Goal: Task Accomplishment & Management: Complete application form

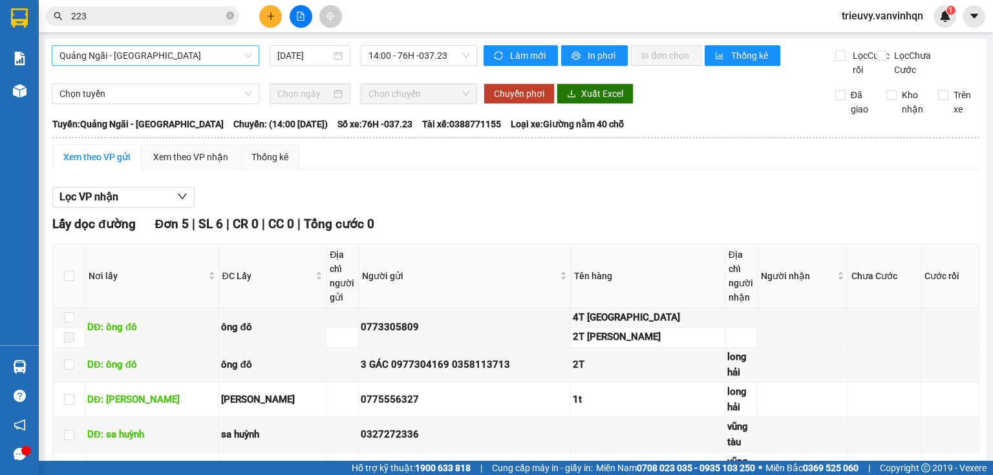
click at [156, 62] on span "Quảng Ngãi - [GEOGRAPHIC_DATA]" at bounding box center [155, 55] width 192 height 19
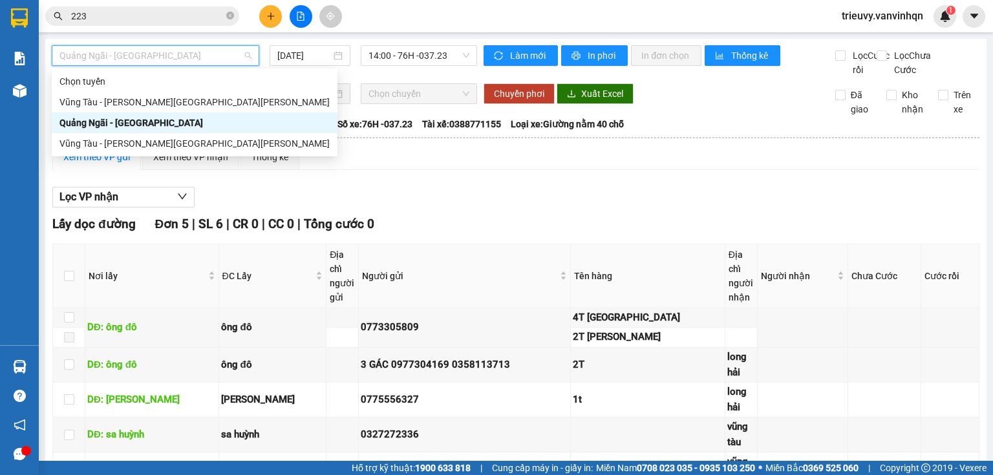
drag, startPoint x: 117, startPoint y: 120, endPoint x: 221, endPoint y: 92, distance: 107.3
click at [118, 120] on div "Quảng Ngãi - [GEOGRAPHIC_DATA]" at bounding box center [194, 123] width 270 height 14
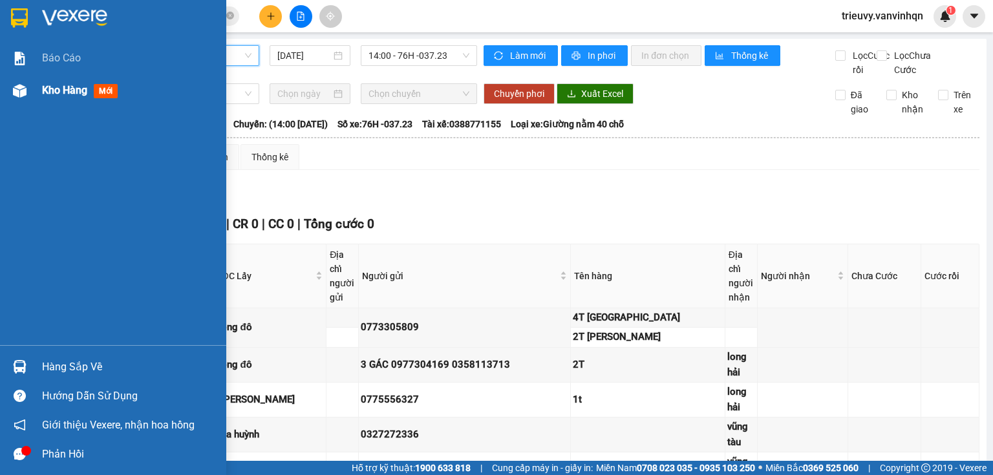
click at [49, 90] on span "Kho hàng" at bounding box center [64, 90] width 45 height 12
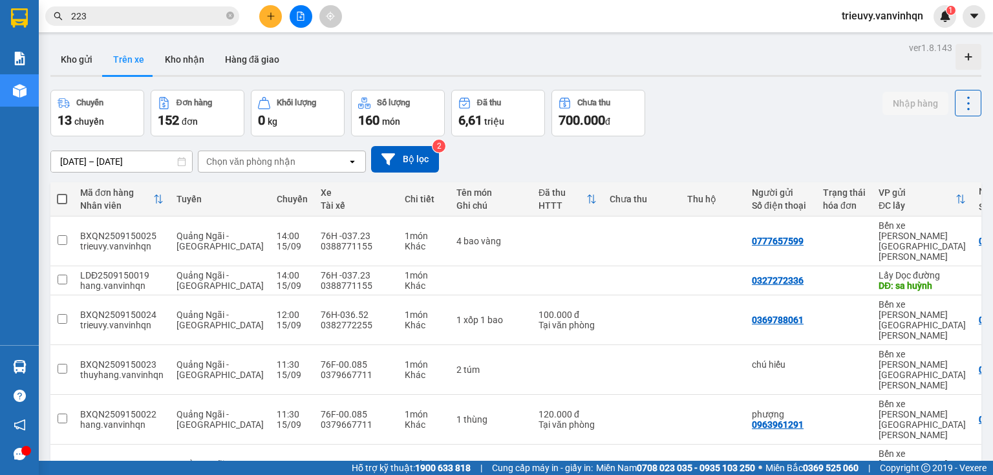
click at [266, 16] on button at bounding box center [270, 16] width 23 height 23
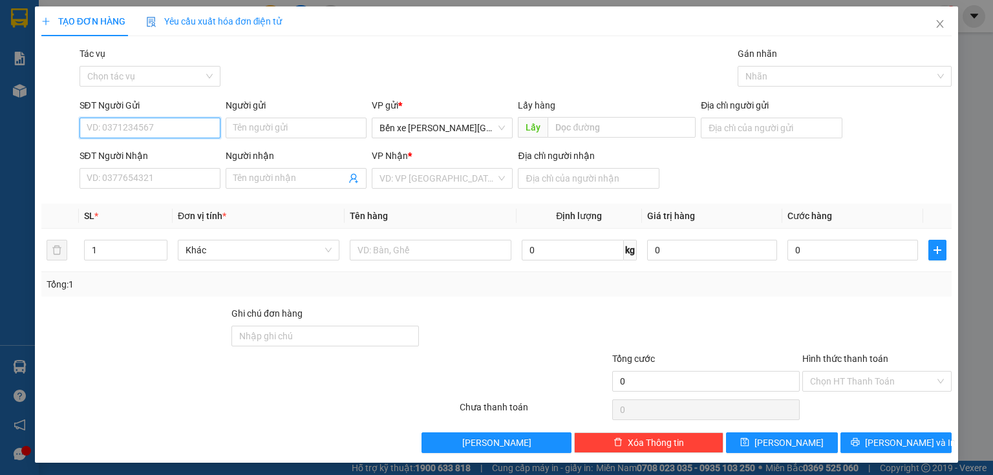
click at [181, 119] on input "SĐT Người Gửi" at bounding box center [150, 128] width 141 height 21
click at [166, 155] on div "0702446575" at bounding box center [149, 154] width 124 height 14
type input "0702446575"
type input "BXQN"
type input "0907842735"
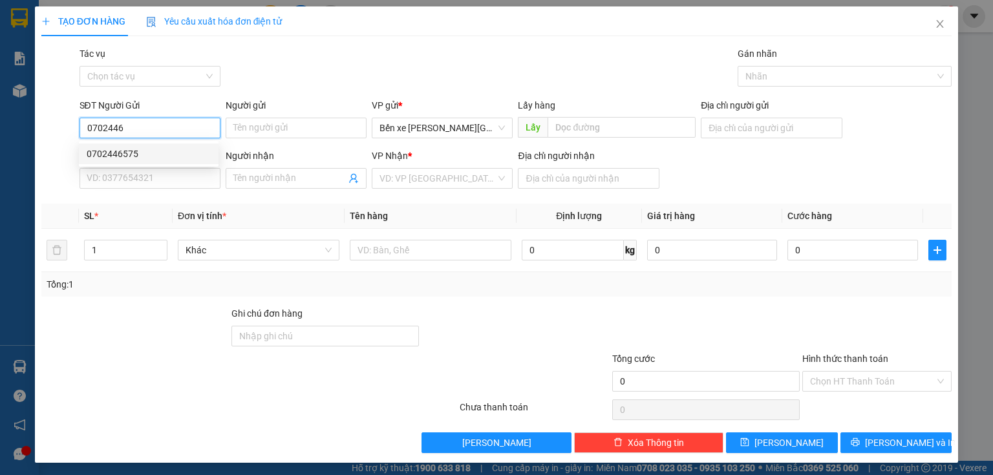
type input "[GEOGRAPHIC_DATA]"
type input "150.000"
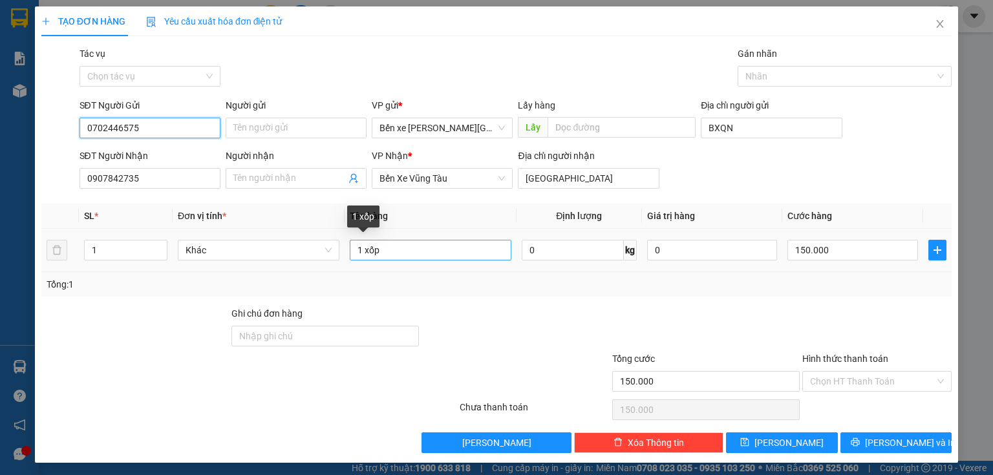
type input "0702446575"
click at [360, 246] on input "1 xốp" at bounding box center [431, 250] width 162 height 21
type input "2 xốp"
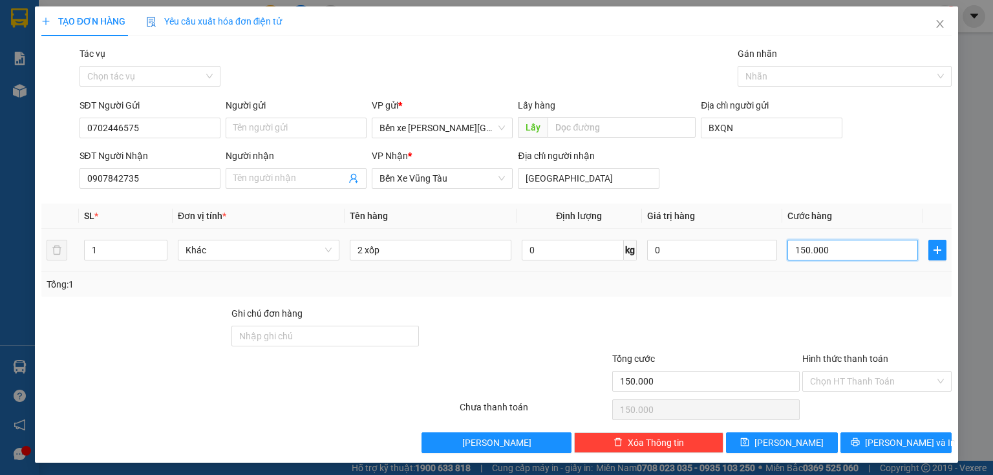
click at [858, 256] on input "150.000" at bounding box center [853, 250] width 131 height 21
type input "0"
type input "2"
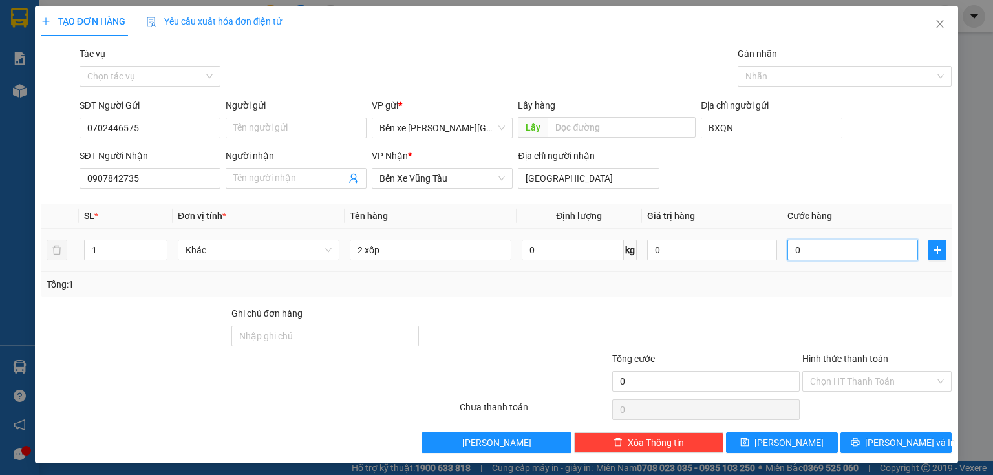
type input "2"
type input "02"
type input "20"
type input "020"
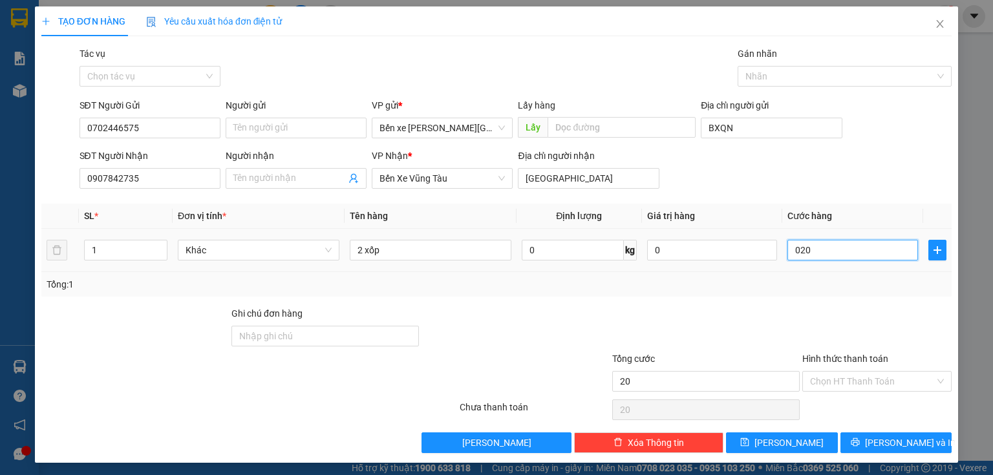
type input "200"
type input "0.200"
type input "200.000"
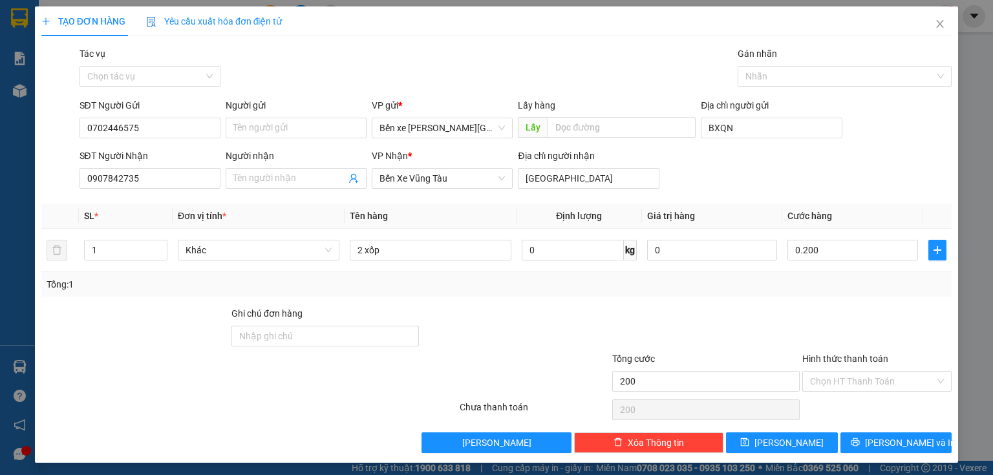
type input "200.000"
click at [871, 311] on div at bounding box center [877, 329] width 152 height 45
click at [867, 378] on input "Hình thức thanh toán" at bounding box center [872, 381] width 125 height 19
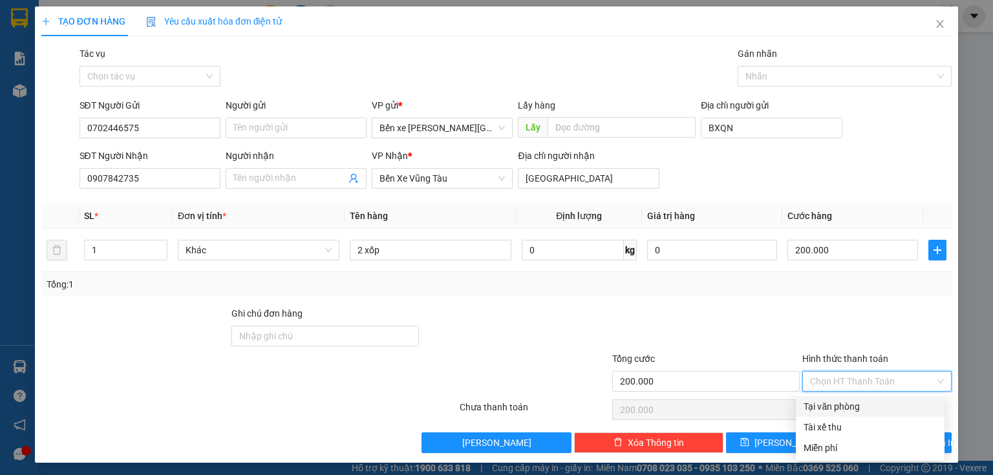
click at [861, 404] on div "Tại văn phòng" at bounding box center [870, 407] width 133 height 14
type input "0"
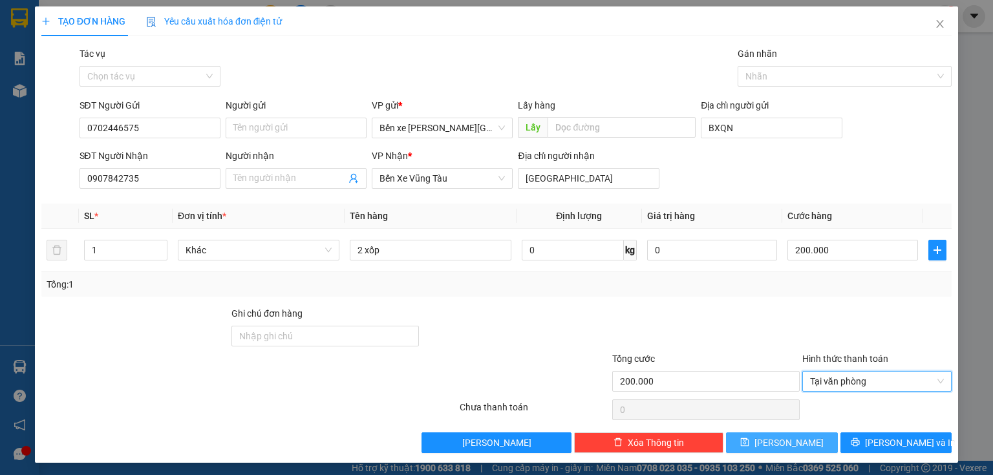
click at [821, 440] on button "[PERSON_NAME]" at bounding box center [782, 443] width 112 height 21
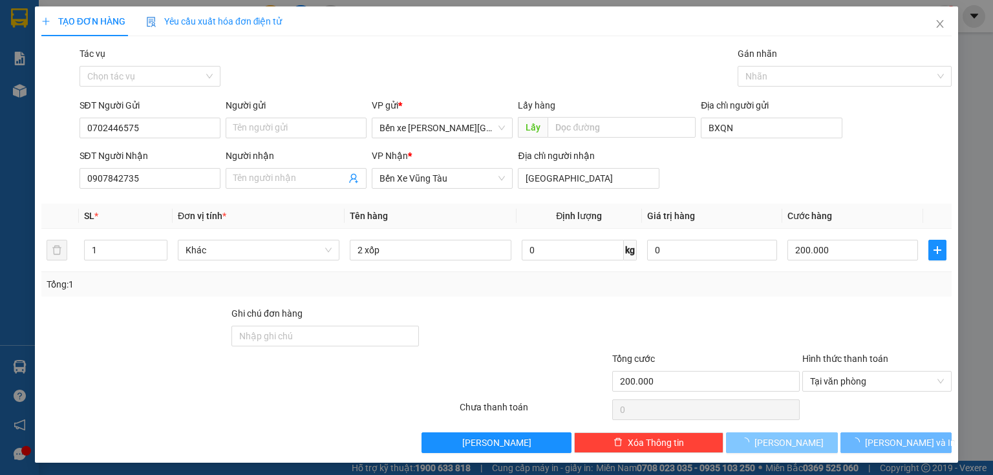
type input "0"
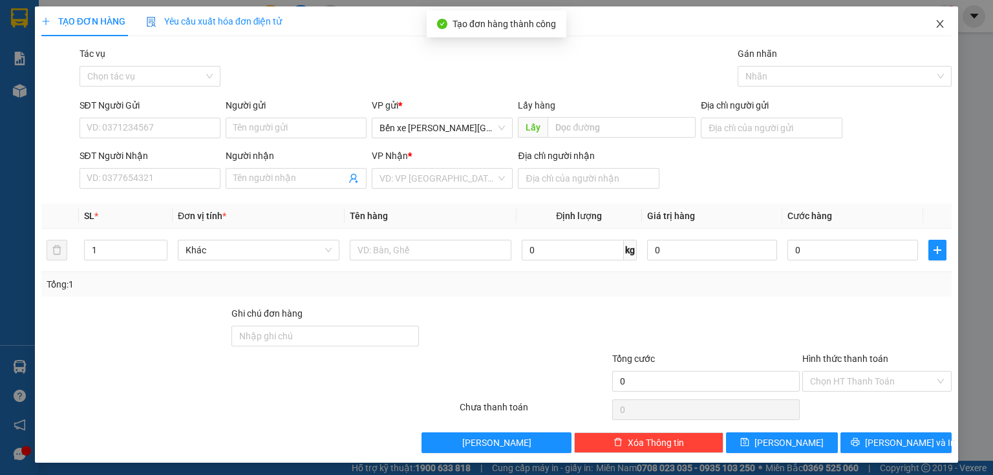
click at [930, 19] on span "Close" at bounding box center [940, 24] width 36 height 36
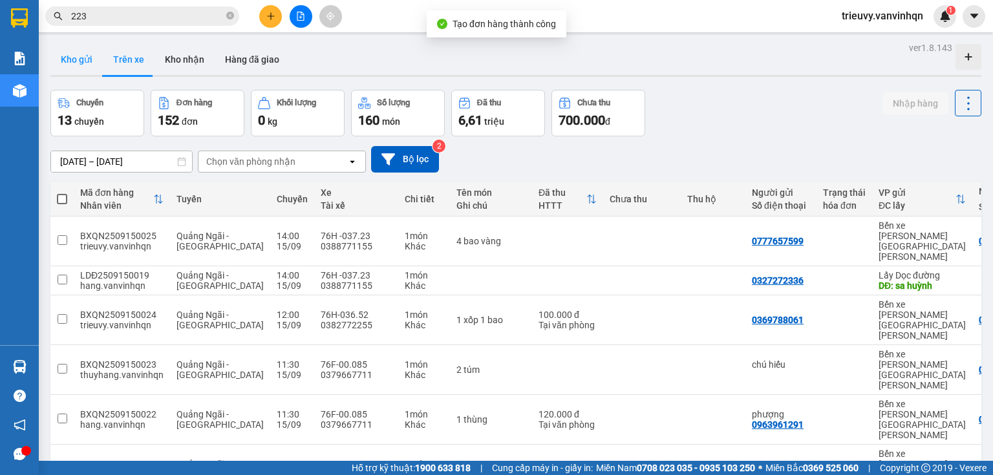
click at [89, 66] on button "Kho gửi" at bounding box center [76, 59] width 52 height 31
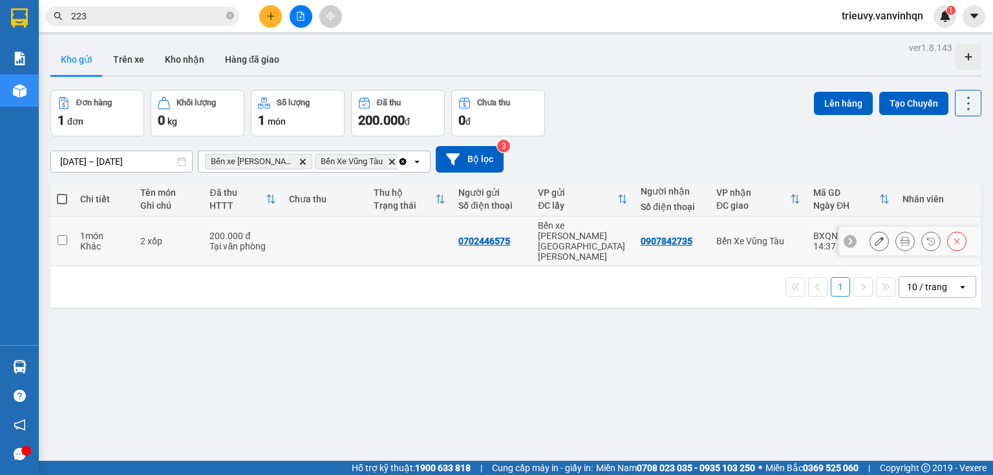
click at [790, 236] on div "Bến Xe Vũng Tàu" at bounding box center [758, 241] width 84 height 10
checkbox input "true"
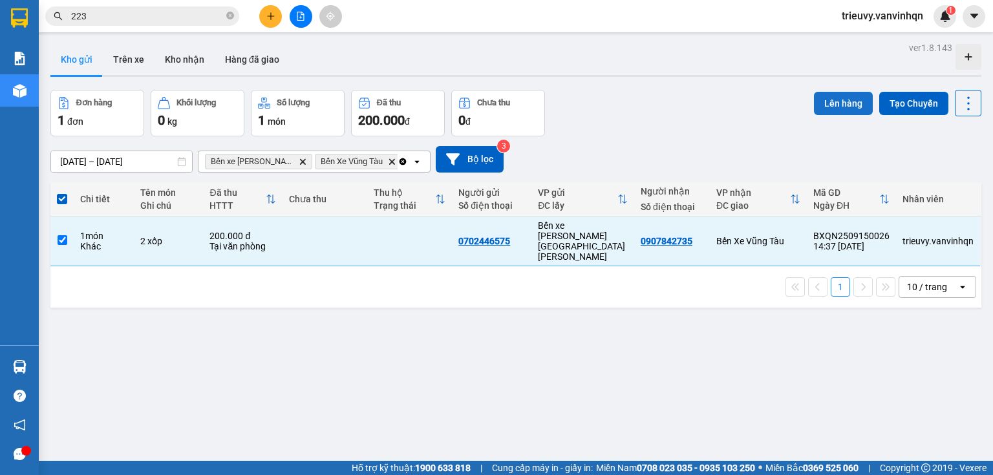
click at [847, 101] on button "Lên hàng" at bounding box center [843, 103] width 59 height 23
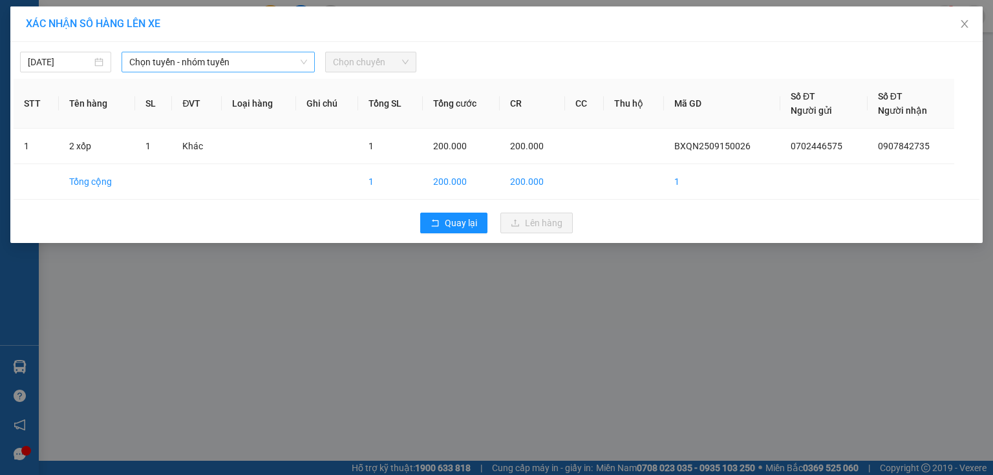
click at [285, 67] on span "Chọn tuyến - nhóm tuyến" at bounding box center [218, 61] width 178 height 19
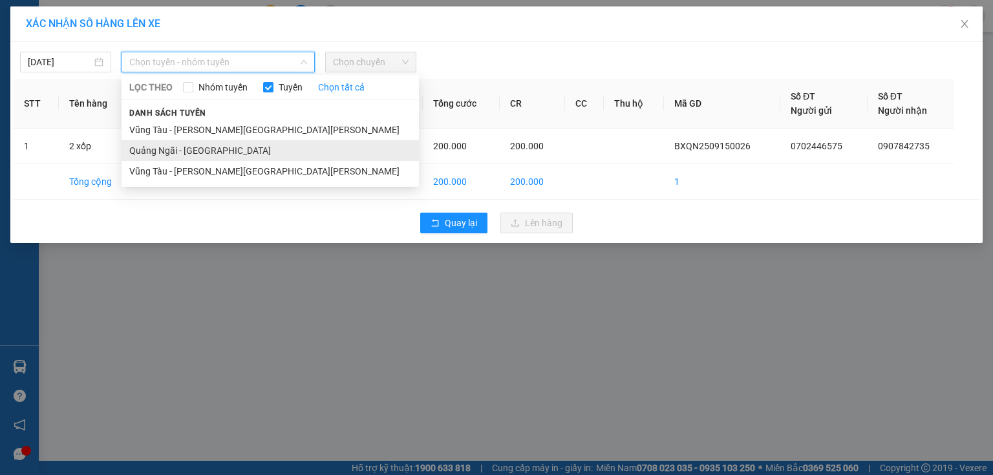
click at [250, 150] on li "Quảng Ngãi - [GEOGRAPHIC_DATA]" at bounding box center [270, 150] width 297 height 21
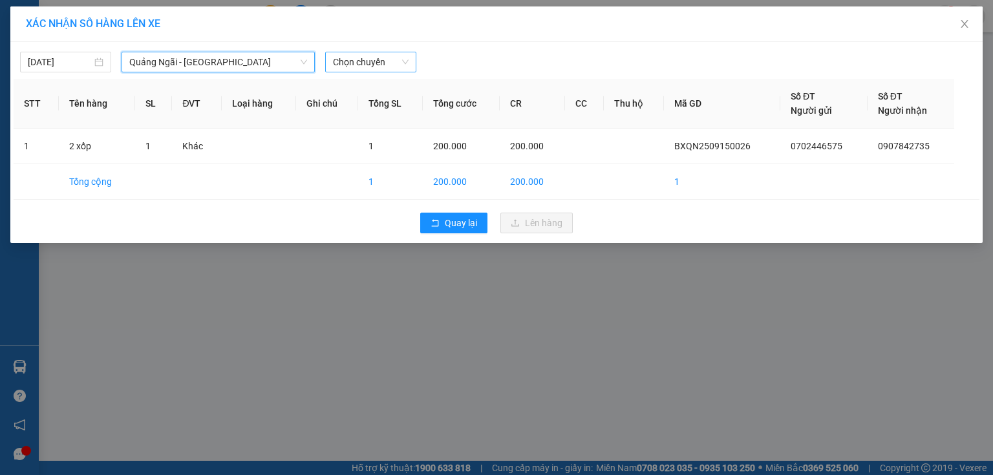
click at [371, 63] on span "Chọn chuyến" at bounding box center [371, 61] width 76 height 19
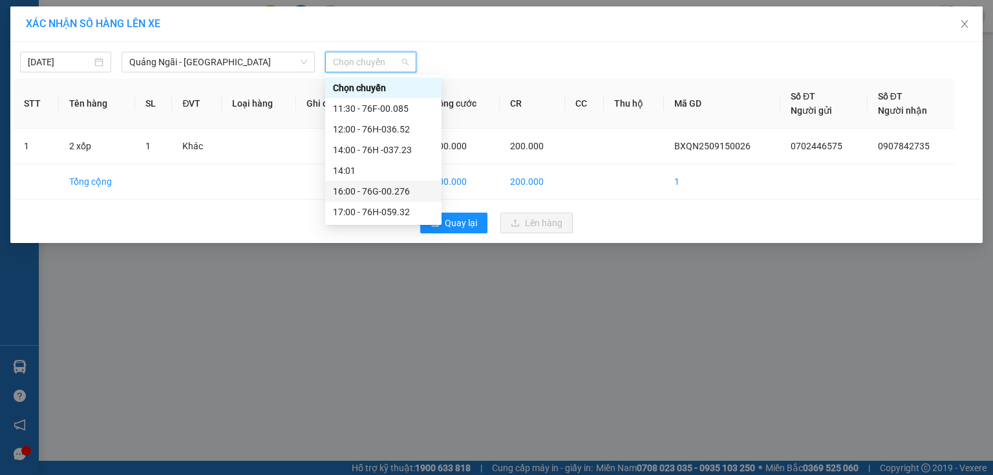
drag, startPoint x: 402, startPoint y: 191, endPoint x: 532, endPoint y: 225, distance: 133.8
click at [402, 191] on div "16:00 - 76G-00.276" at bounding box center [383, 191] width 101 height 14
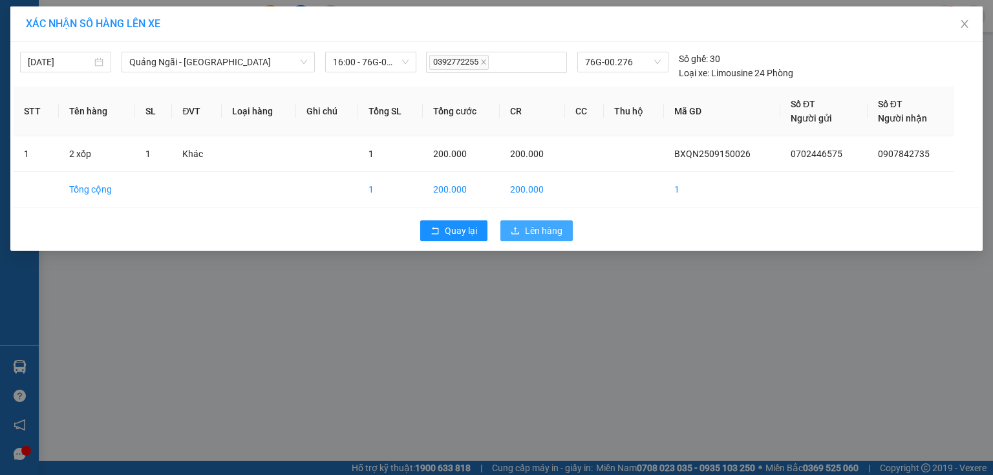
click at [541, 230] on span "Lên hàng" at bounding box center [544, 231] width 38 height 14
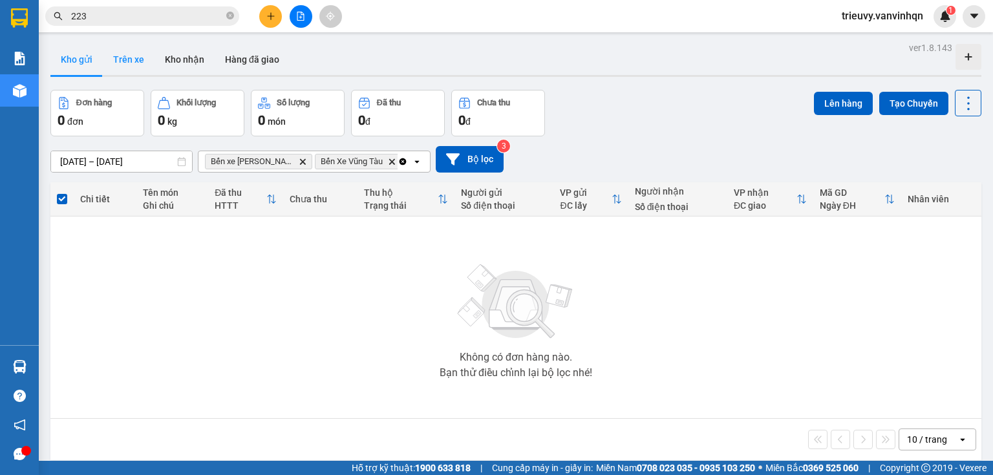
click at [129, 67] on button "Trên xe" at bounding box center [129, 59] width 52 height 31
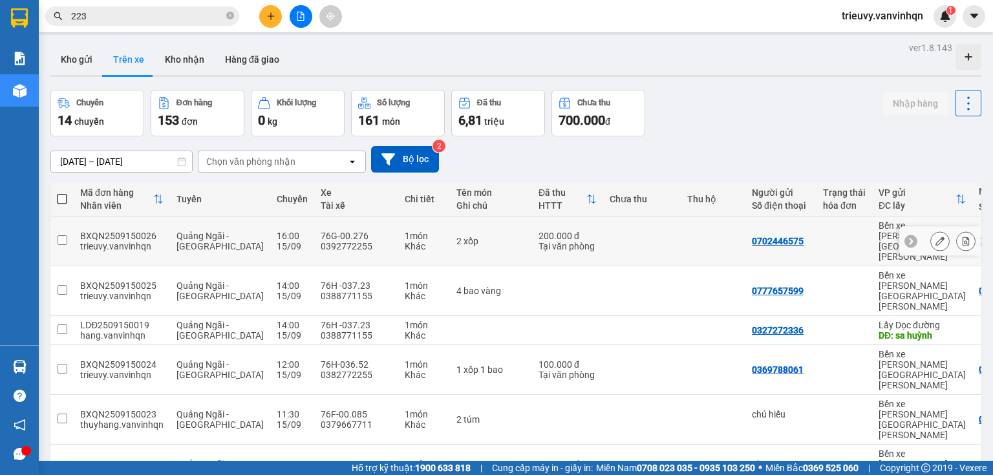
click at [936, 237] on icon at bounding box center [940, 241] width 9 height 9
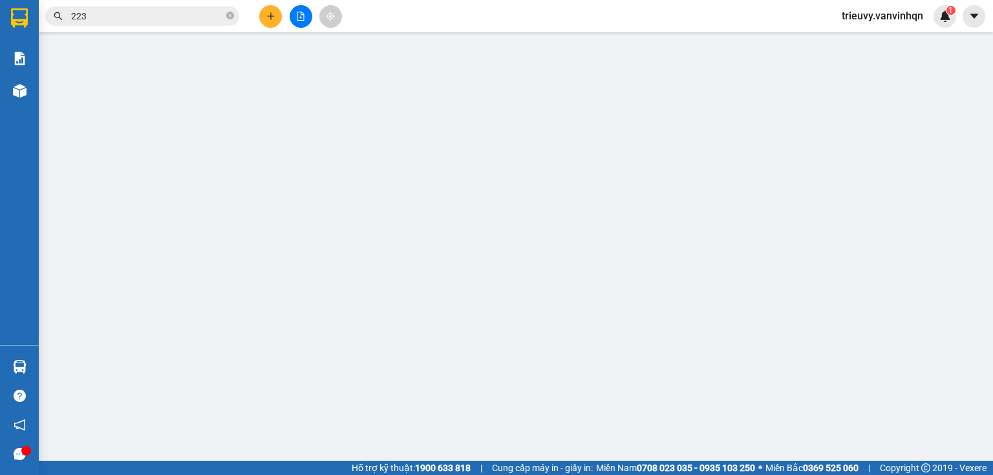
type input "0702446575"
type input "BXQN"
type input "0907842735"
type input "[GEOGRAPHIC_DATA]"
type input "200.000"
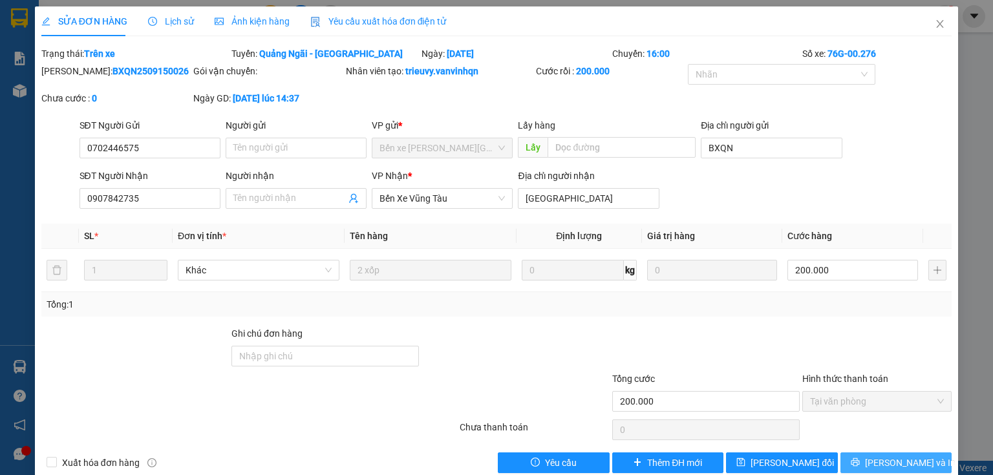
click at [907, 458] on span "[PERSON_NAME] và In" at bounding box center [910, 463] width 91 height 14
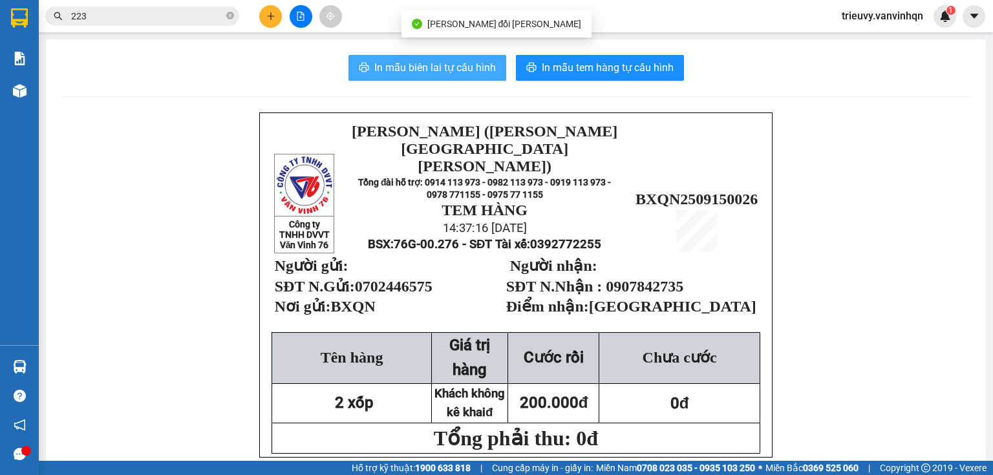
click at [424, 72] on span "In mẫu biên lai tự cấu hình" at bounding box center [435, 67] width 122 height 16
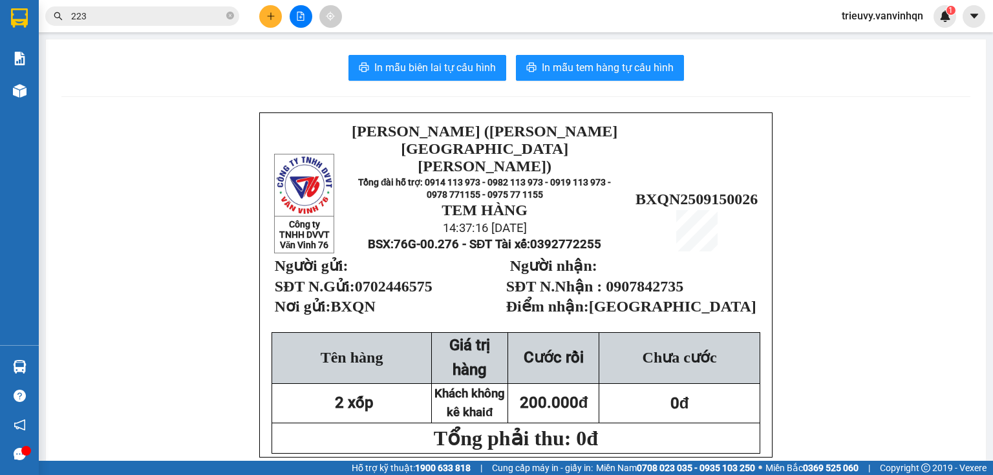
click at [598, 38] on main "In mẫu biên lai tự [PERSON_NAME] In [PERSON_NAME] tem hàng tự [PERSON_NAME] Côn…" at bounding box center [496, 230] width 993 height 461
click at [656, 59] on button "In mẫu tem hàng tự cấu hình" at bounding box center [600, 68] width 168 height 26
click at [274, 21] on button at bounding box center [270, 16] width 23 height 23
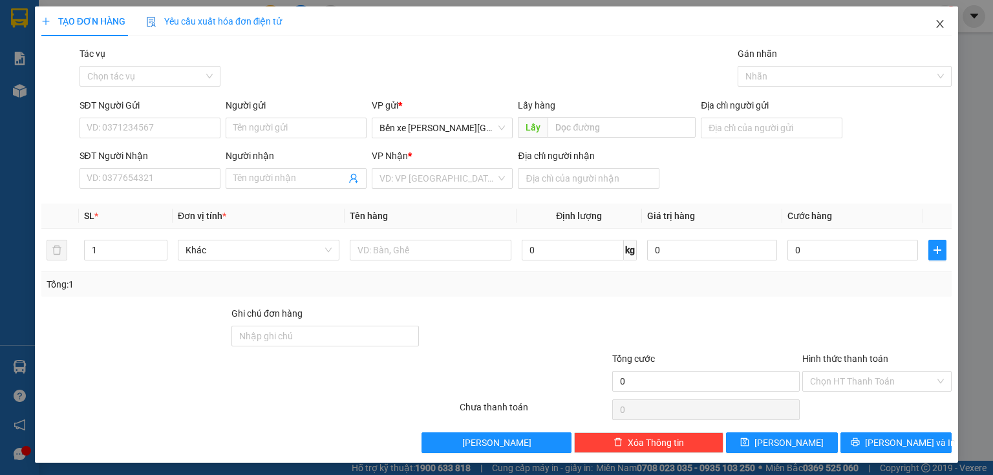
click at [935, 21] on icon "close" at bounding box center [940, 24] width 10 height 10
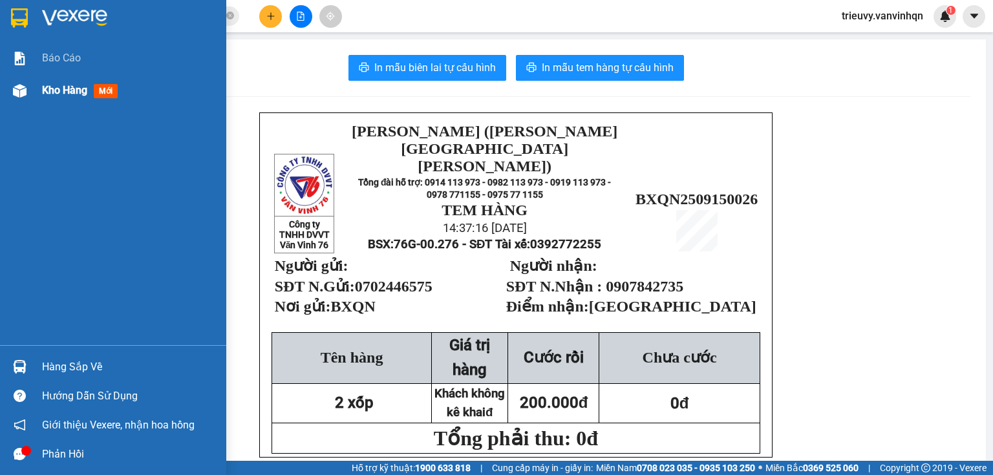
click at [56, 88] on span "Kho hàng" at bounding box center [64, 90] width 45 height 12
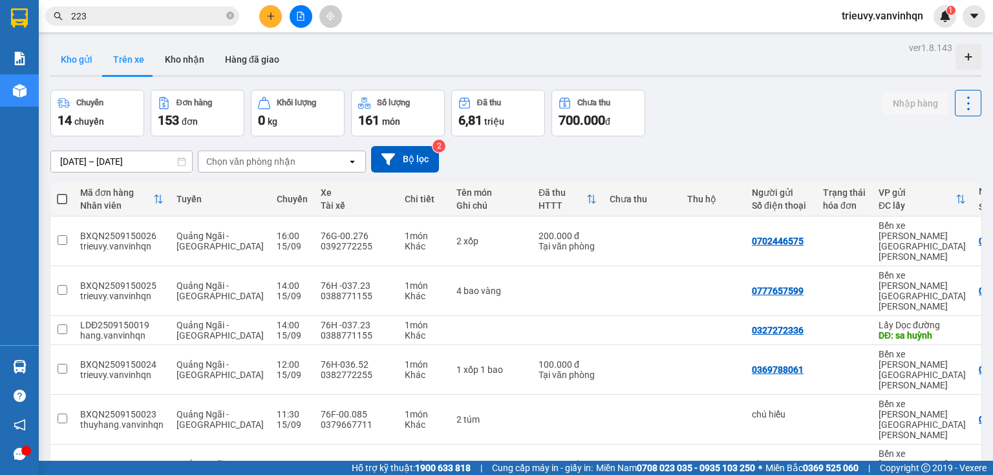
click at [92, 67] on button "Kho gửi" at bounding box center [76, 59] width 52 height 31
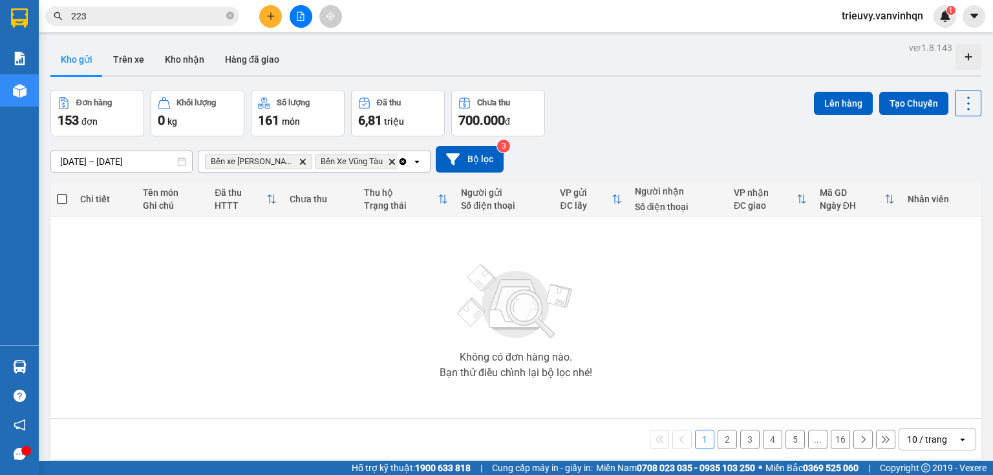
click at [85, 62] on button "Kho gửi" at bounding box center [76, 59] width 52 height 31
click at [267, 16] on icon "plus" at bounding box center [270, 16] width 9 height 9
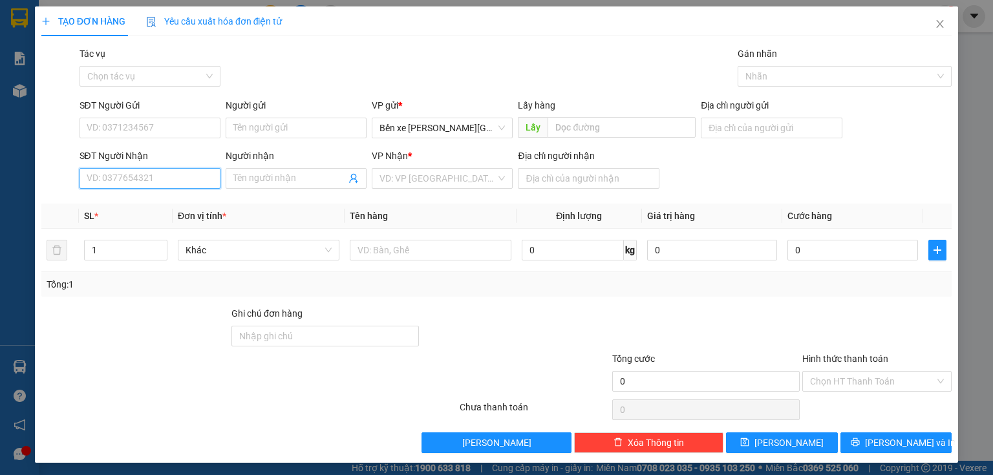
click at [197, 184] on input "SĐT Người Nhận" at bounding box center [150, 178] width 141 height 21
type input "0898218"
click at [171, 211] on div "0898218271" at bounding box center [149, 204] width 140 height 21
type input "bxqn"
type input "0898218271"
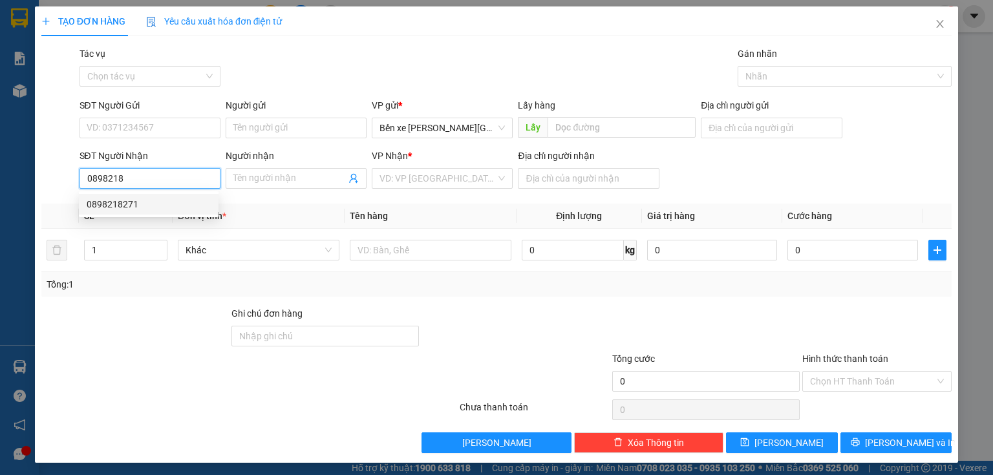
type input "bà tô"
type input "0898218271"
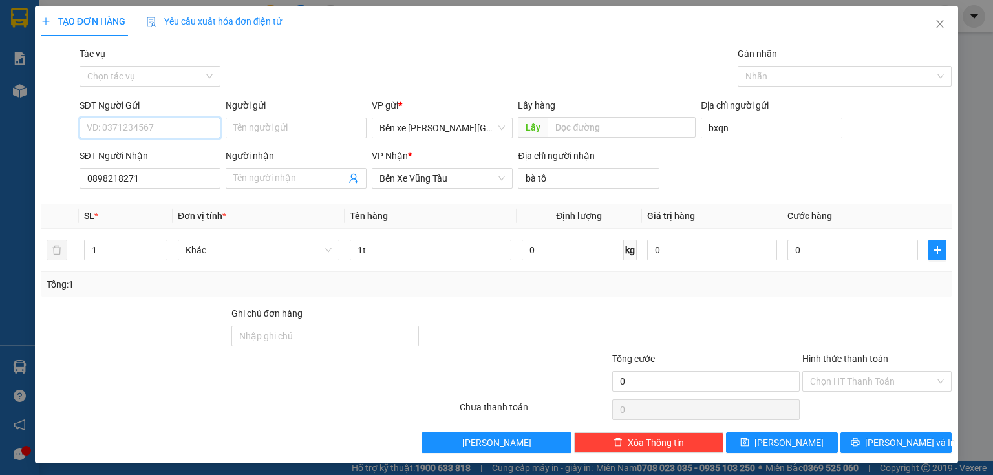
click at [139, 122] on input "SĐT Người Gửi" at bounding box center [150, 128] width 141 height 21
click at [127, 155] on div "0986007840" at bounding box center [149, 154] width 124 height 14
type input "0986007840"
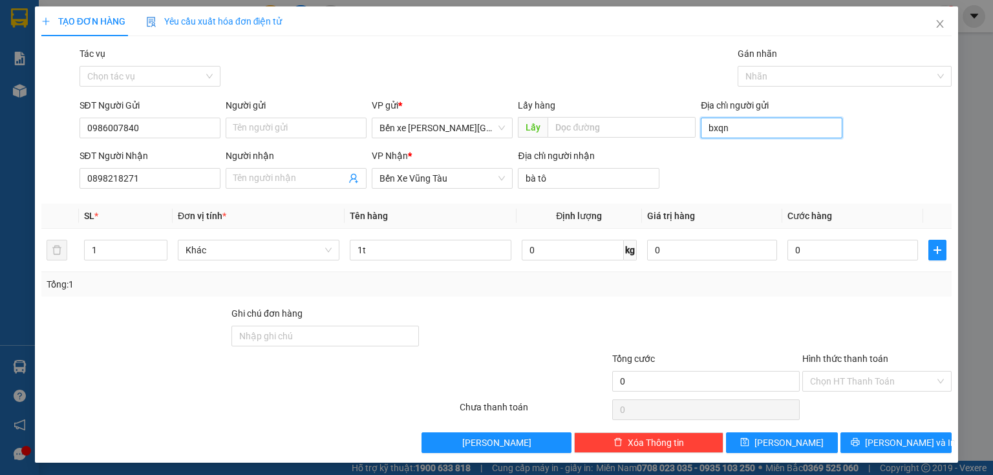
click at [739, 125] on input "bxqn" at bounding box center [771, 128] width 141 height 21
type input "BXQN"
click at [784, 446] on span "[PERSON_NAME]" at bounding box center [789, 443] width 69 height 14
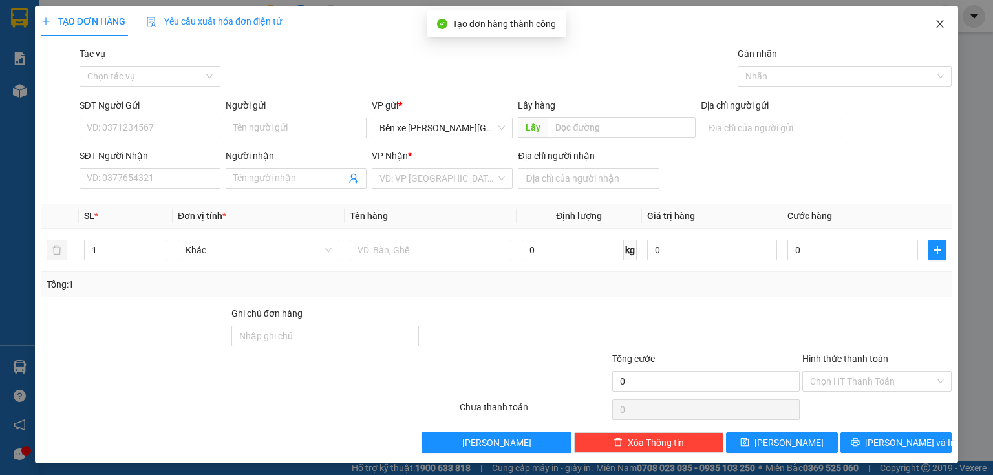
click at [945, 23] on span "Close" at bounding box center [940, 24] width 36 height 36
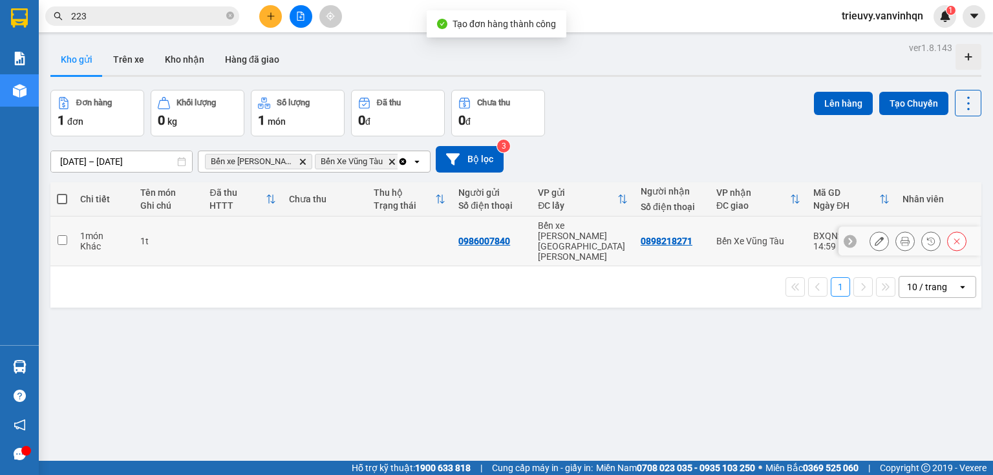
click at [186, 236] on div "1t" at bounding box center [168, 241] width 56 height 10
checkbox input "true"
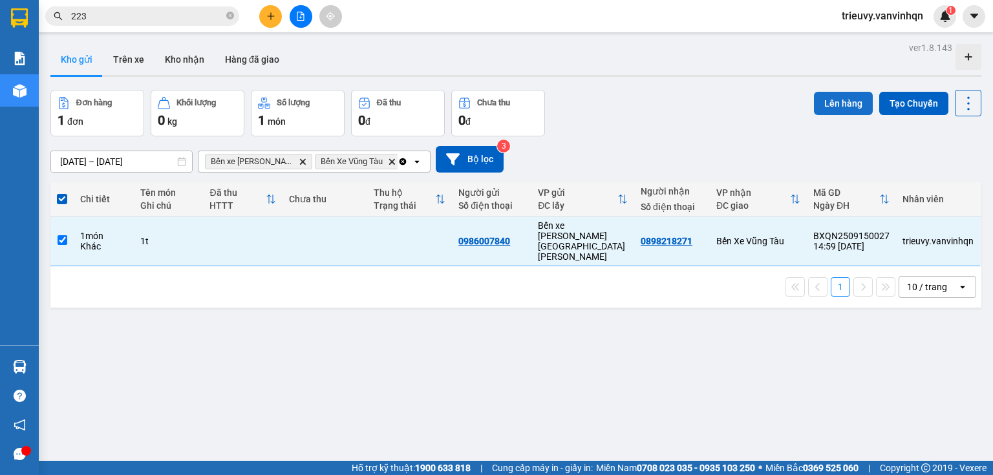
click at [854, 103] on button "Lên hàng" at bounding box center [843, 103] width 59 height 23
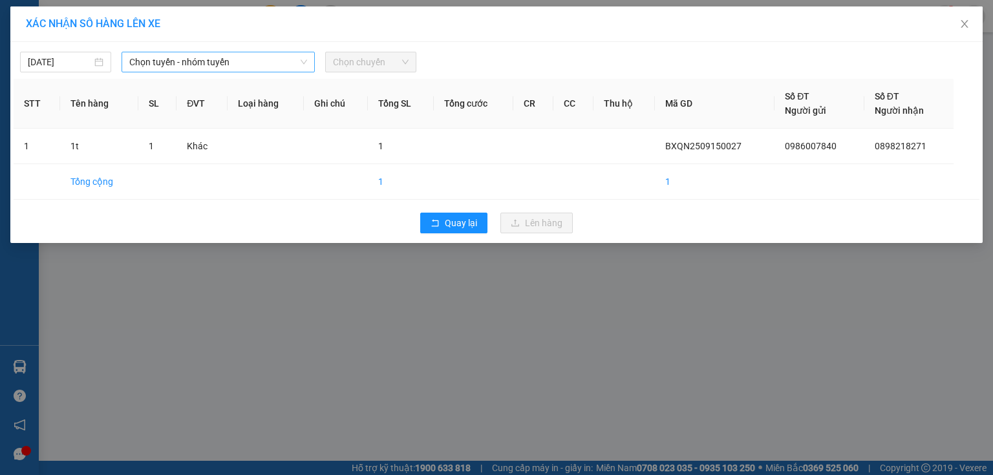
click at [225, 64] on span "Chọn tuyến - nhóm tuyến" at bounding box center [218, 61] width 178 height 19
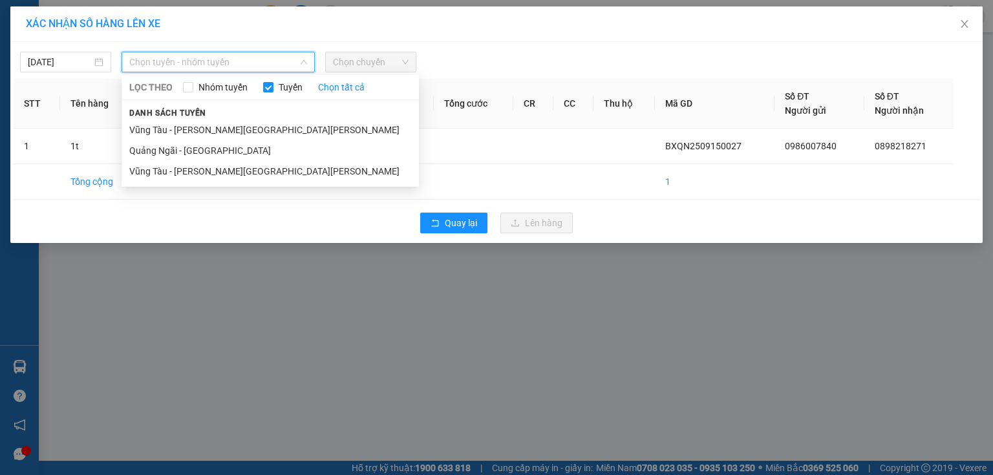
click at [605, 59] on div at bounding box center [620, 62] width 400 height 21
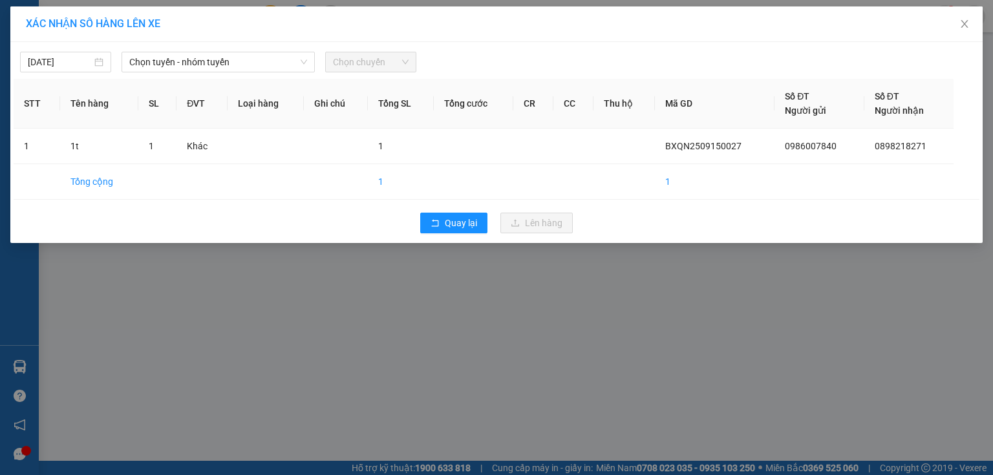
click at [629, 334] on div "XÁC [PERSON_NAME] SỐ HÀNG LÊN XE [DATE] [PERSON_NAME] - [PERSON_NAME] LỌC [PERS…" at bounding box center [496, 237] width 993 height 475
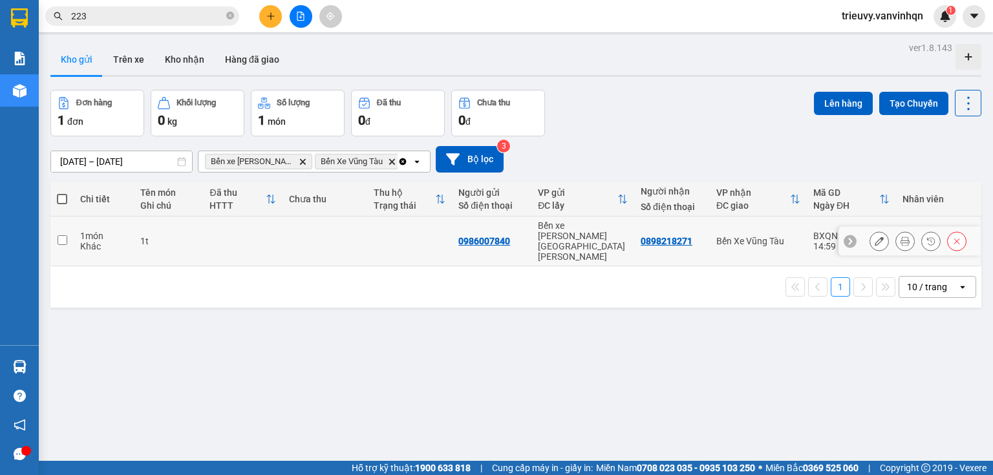
click at [875, 237] on icon at bounding box center [879, 241] width 9 height 9
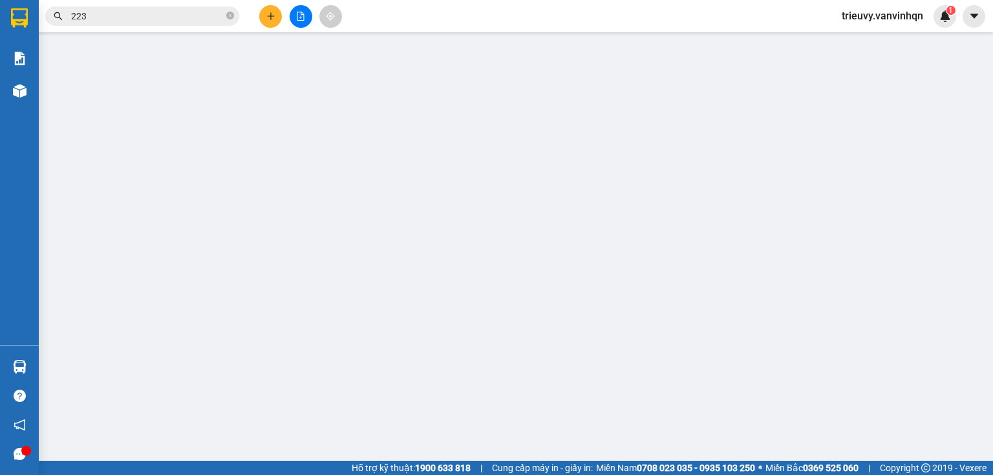
type input "0986007840"
type input "BXQN"
type input "0898218271"
type input "bà tô"
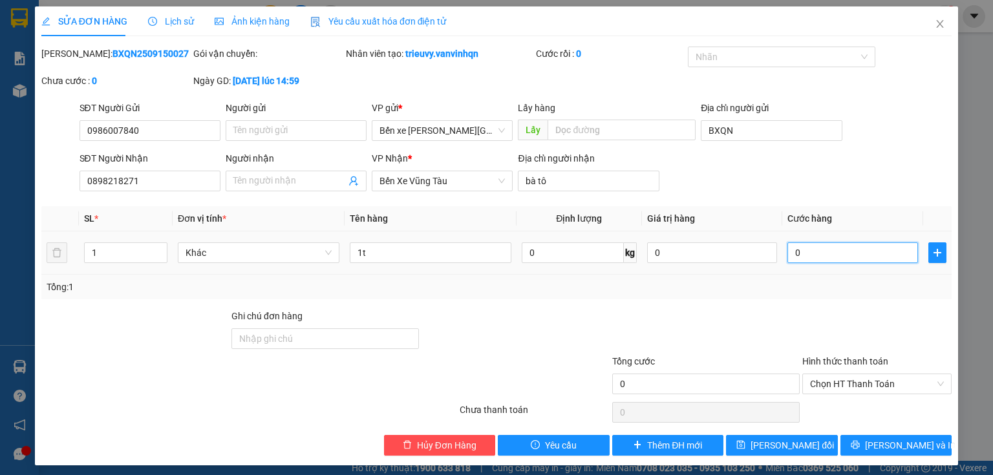
click at [826, 256] on input "0" at bounding box center [853, 252] width 131 height 21
type input "1"
type input "10"
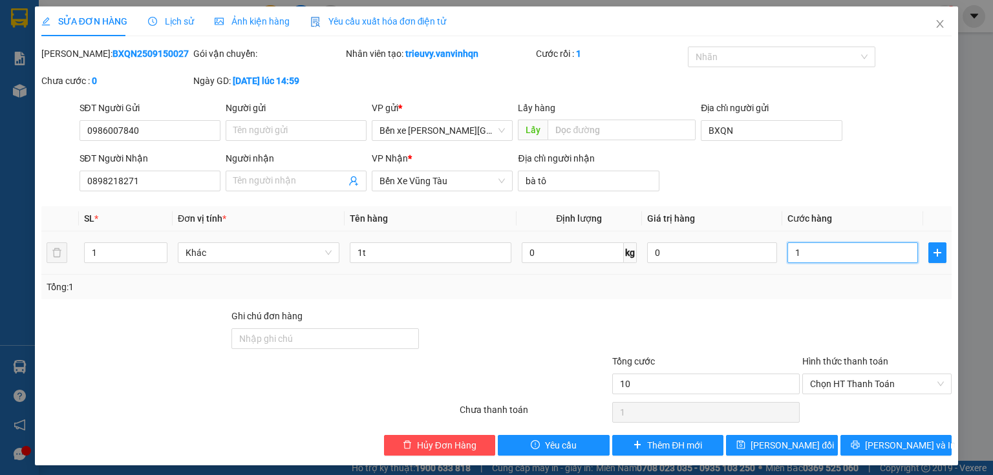
type input "10"
type input "100"
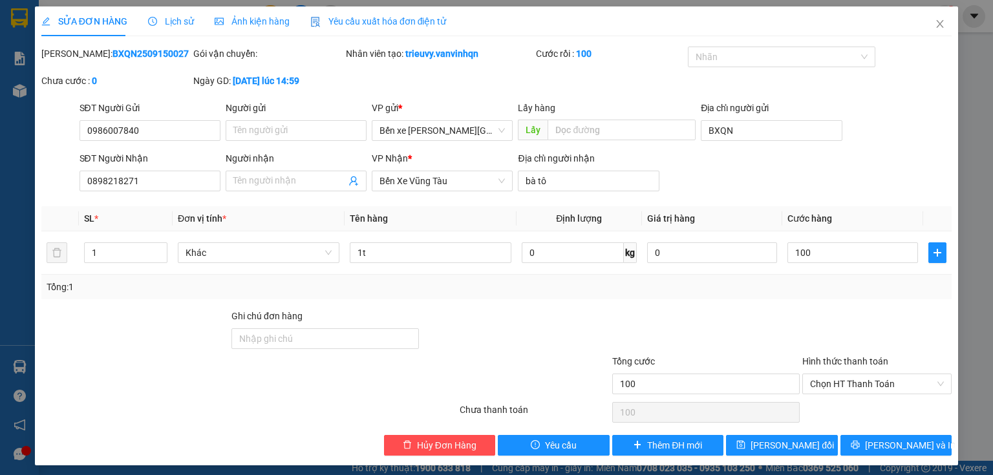
type input "100.000"
click at [820, 314] on div at bounding box center [877, 331] width 152 height 45
click at [806, 442] on span "[PERSON_NAME] đổi" at bounding box center [792, 445] width 83 height 14
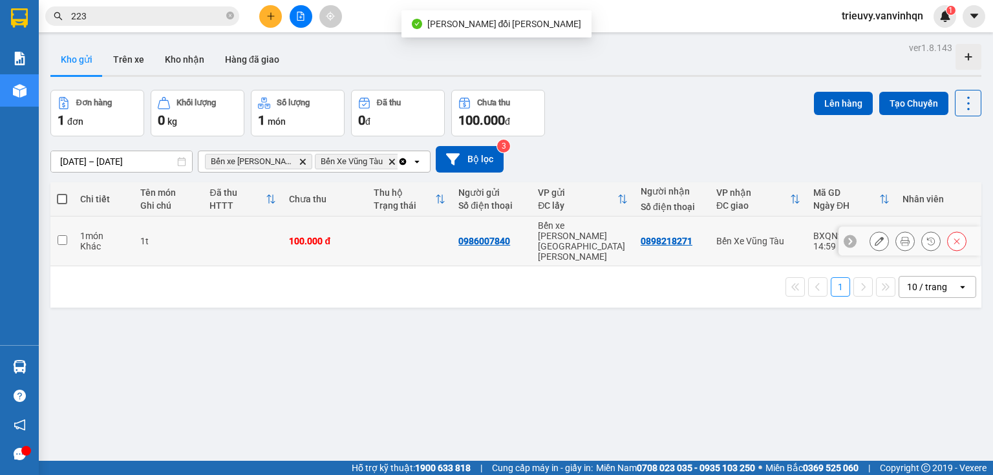
click at [411, 234] on td at bounding box center [409, 242] width 85 height 50
checkbox input "true"
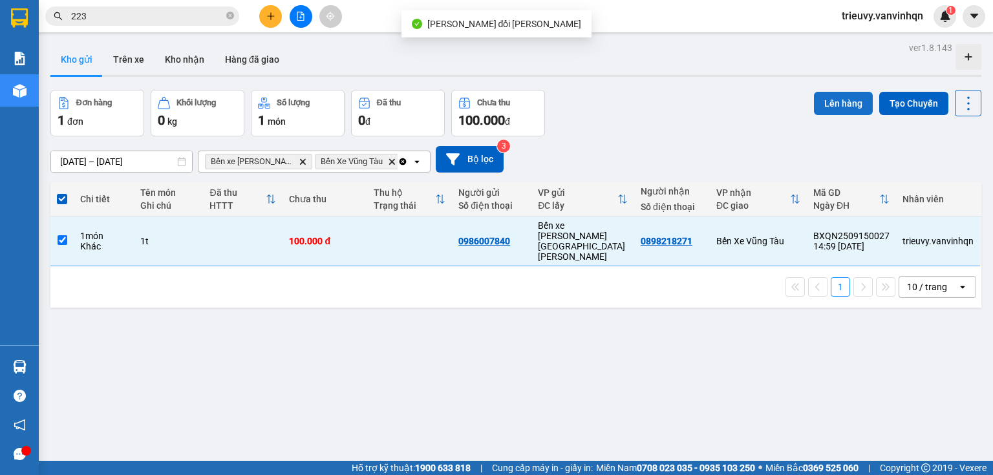
click at [851, 106] on button "Lên hàng" at bounding box center [843, 103] width 59 height 23
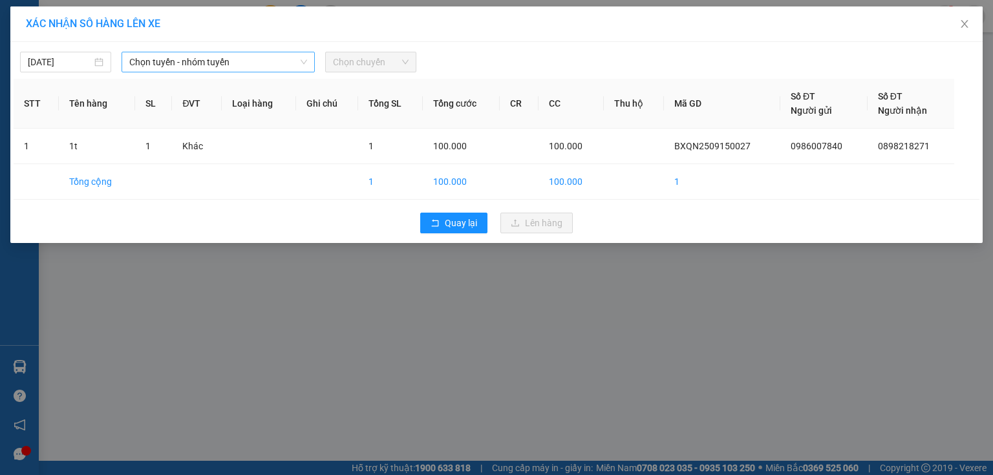
drag, startPoint x: 221, startPoint y: 54, endPoint x: 215, endPoint y: 69, distance: 16.2
click at [220, 54] on span "Chọn tuyến - nhóm tuyến" at bounding box center [218, 61] width 178 height 19
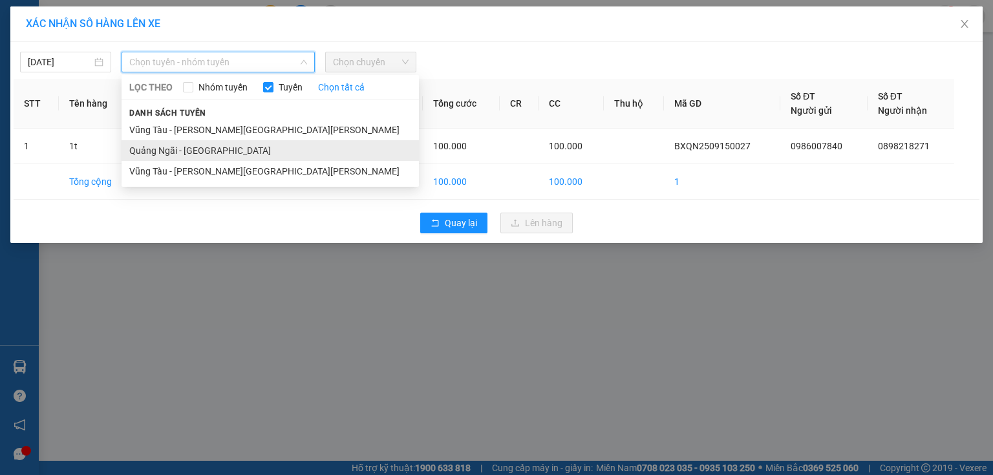
click at [179, 156] on li "Quảng Ngãi - [GEOGRAPHIC_DATA]" at bounding box center [270, 150] width 297 height 21
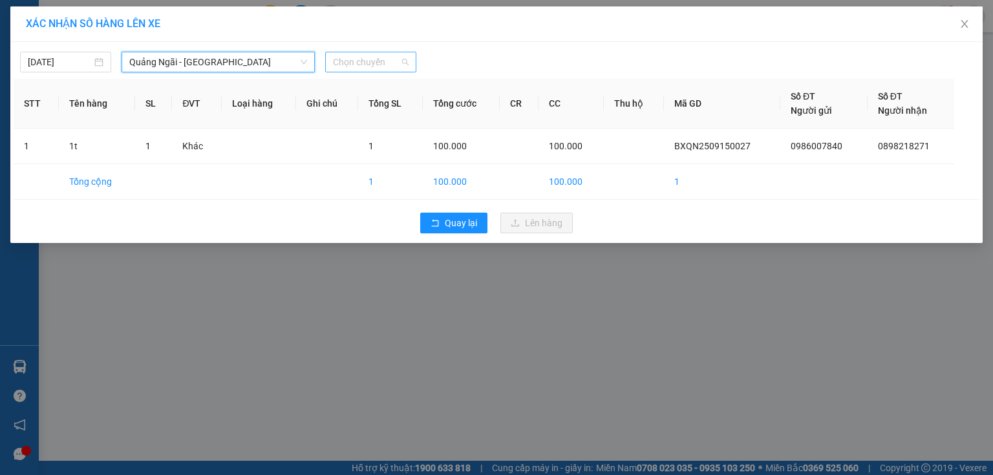
click at [372, 71] on span "Chọn chuyến" at bounding box center [371, 61] width 76 height 19
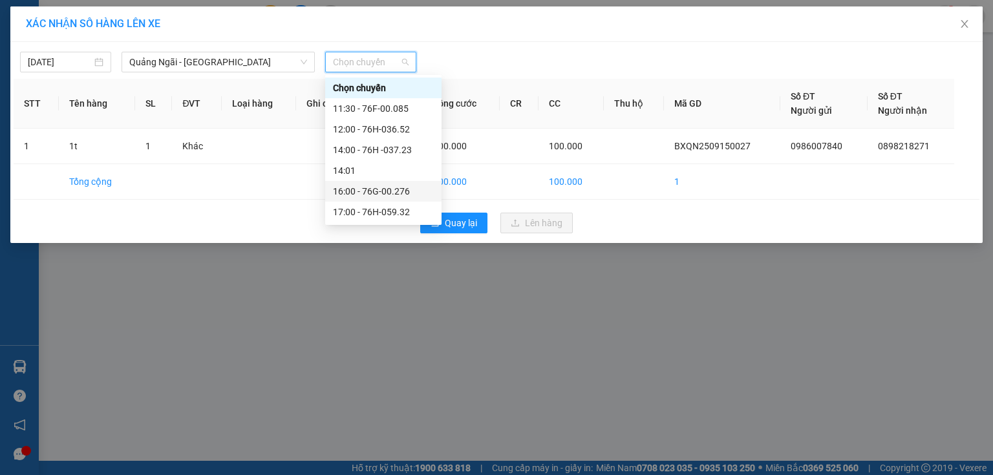
drag, startPoint x: 389, startPoint y: 186, endPoint x: 463, endPoint y: 208, distance: 76.7
click at [389, 186] on div "16:00 - 76G-00.276" at bounding box center [383, 191] width 101 height 14
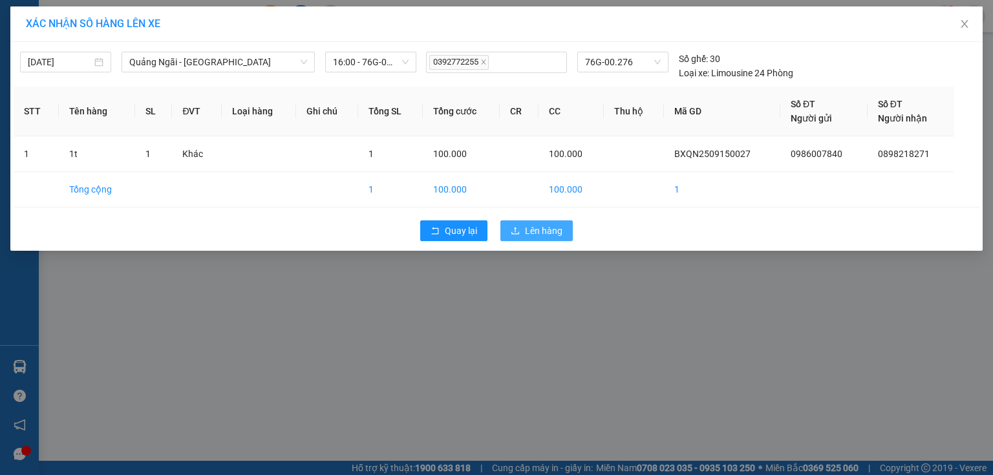
click at [549, 235] on span "Lên hàng" at bounding box center [544, 231] width 38 height 14
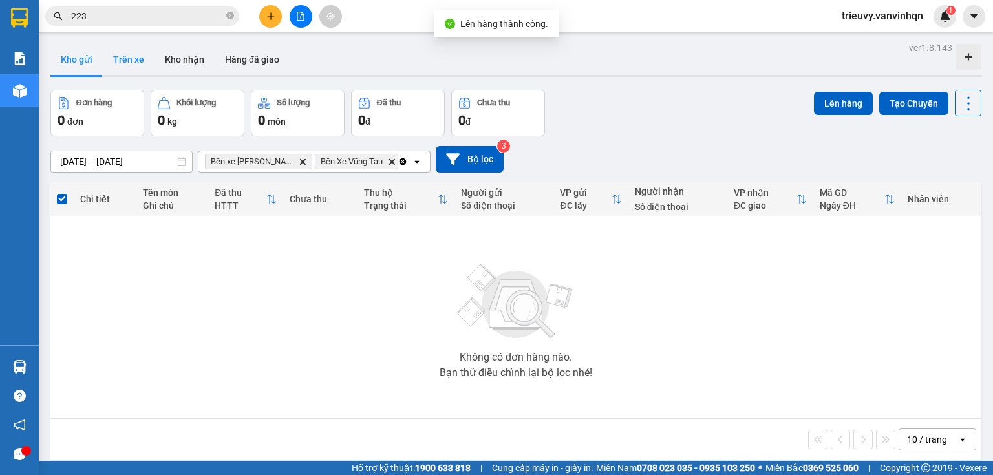
click at [125, 62] on button "Trên xe" at bounding box center [129, 59] width 52 height 31
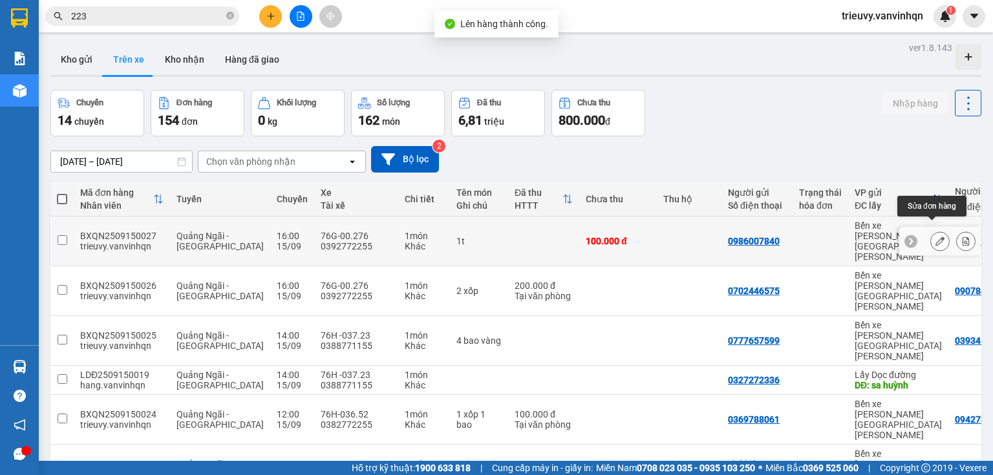
click at [936, 237] on icon at bounding box center [940, 241] width 9 height 9
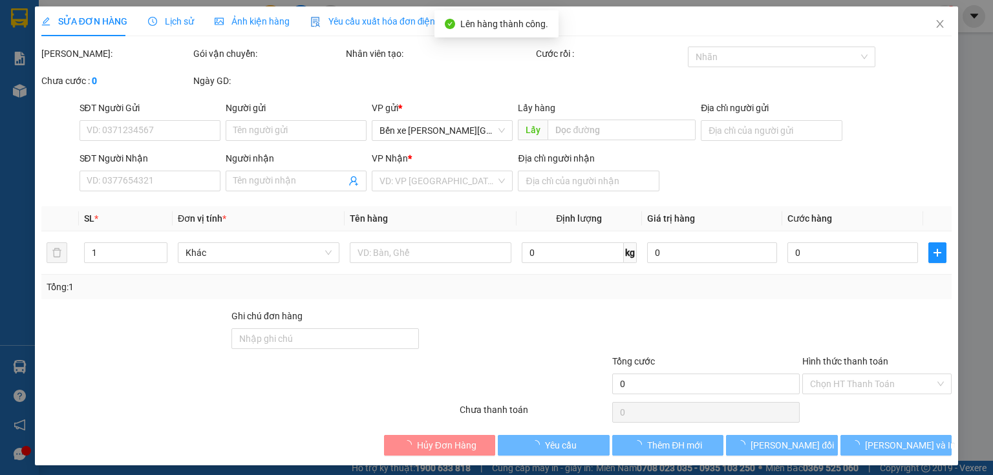
type input "0986007840"
type input "BXQN"
type input "0898218271"
type input "bà tô"
type input "100.000"
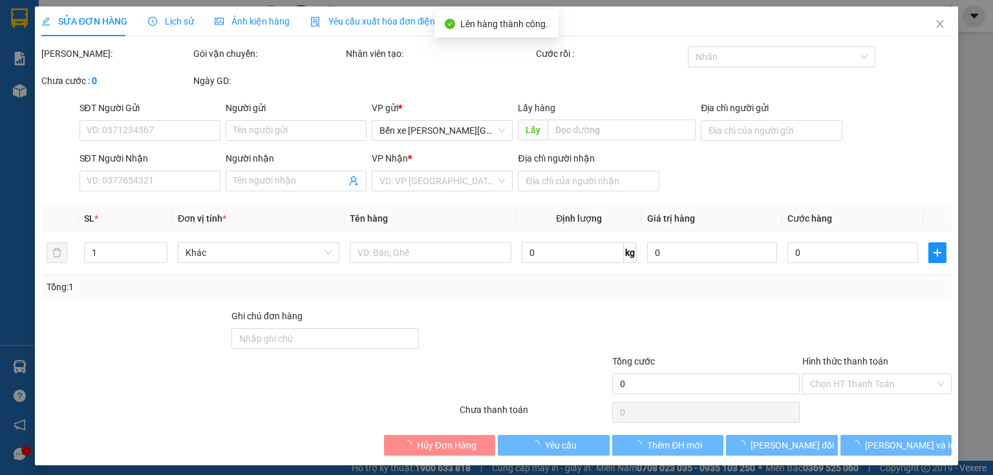
type input "100.000"
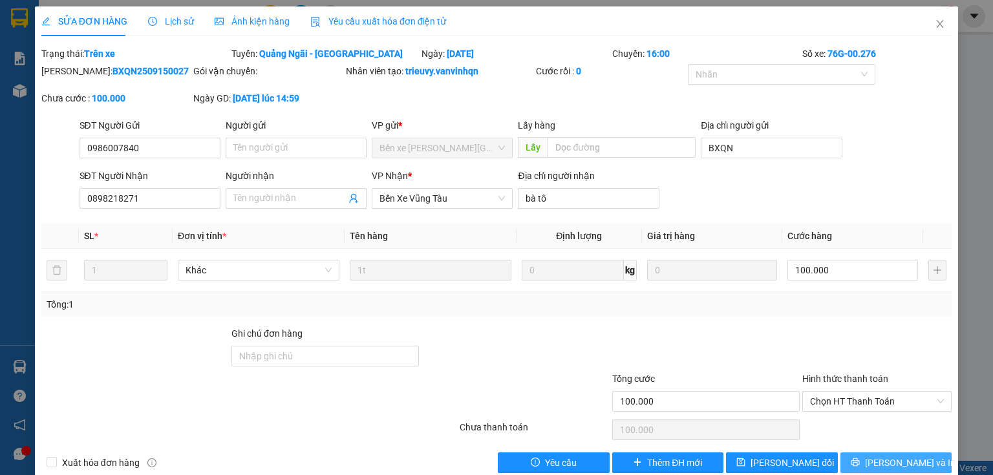
click at [878, 458] on span "[PERSON_NAME] và In" at bounding box center [910, 463] width 91 height 14
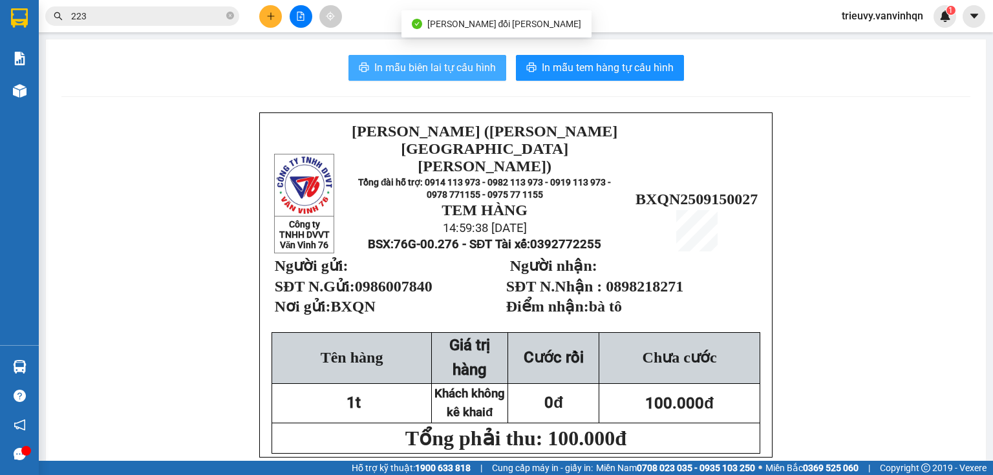
click at [455, 72] on span "In mẫu biên lai tự cấu hình" at bounding box center [435, 67] width 122 height 16
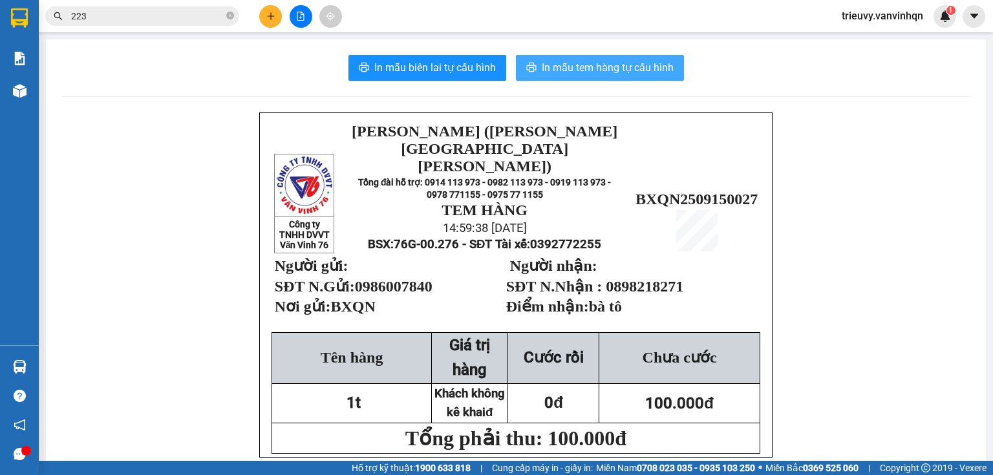
click at [654, 55] on button "In mẫu tem hàng tự cấu hình" at bounding box center [600, 68] width 168 height 26
click at [656, 70] on span "In mẫu tem hàng tự cấu hình" at bounding box center [608, 67] width 132 height 16
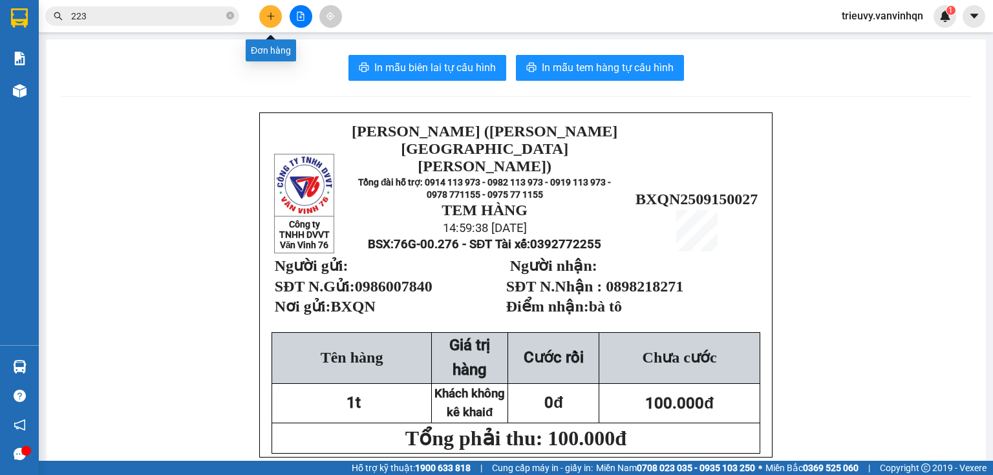
click at [268, 16] on icon "plus" at bounding box center [270, 16] width 7 height 1
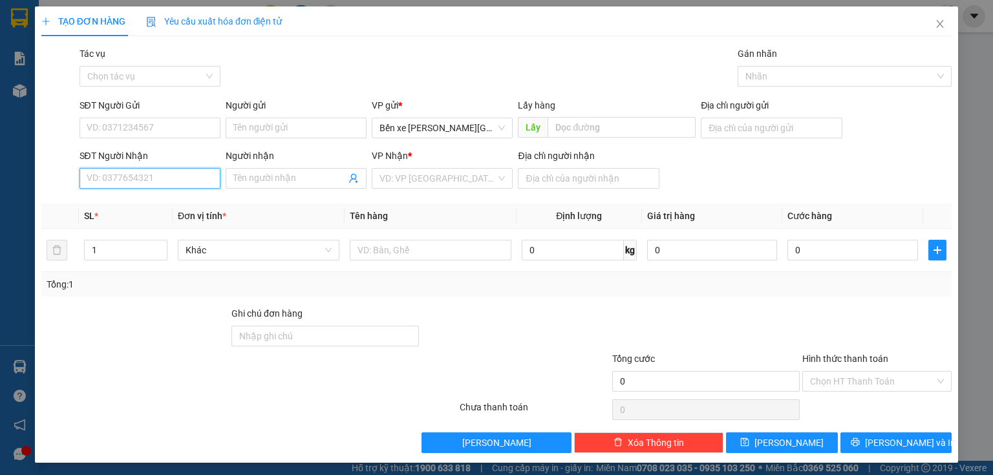
click at [167, 174] on input "SĐT Người Nhận" at bounding box center [150, 178] width 141 height 21
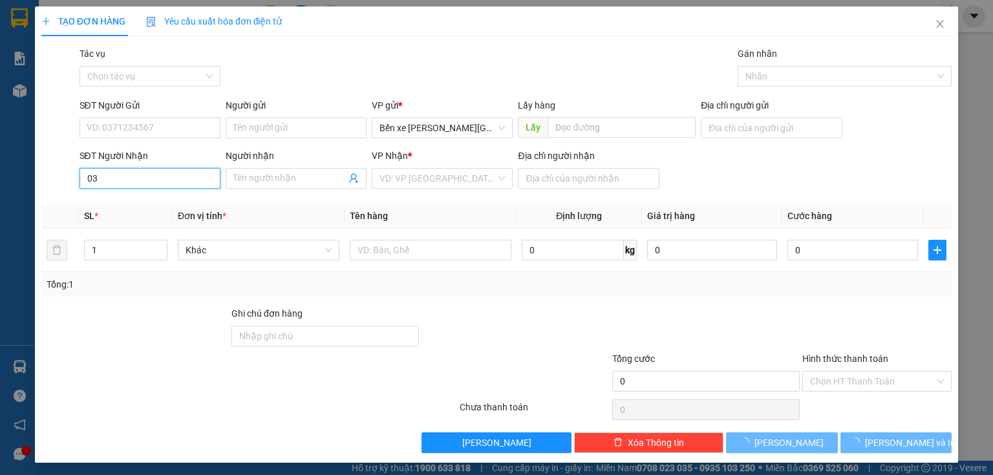
type input "0"
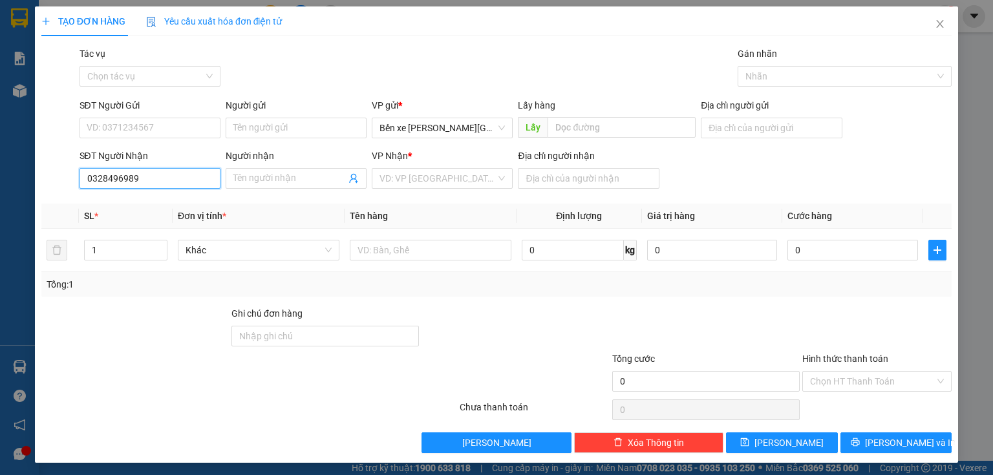
click at [108, 175] on input "0328496989" at bounding box center [150, 178] width 141 height 21
type input "0328496989"
click at [256, 179] on input "Người nhận" at bounding box center [289, 178] width 113 height 14
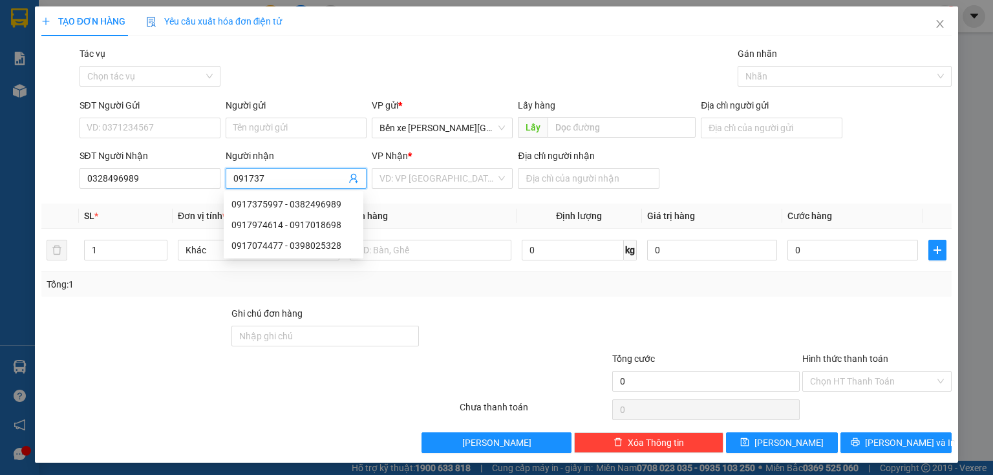
type input "0917375"
click at [264, 200] on div "0917375997 - 0382496989" at bounding box center [294, 204] width 124 height 14
type input "0382496989"
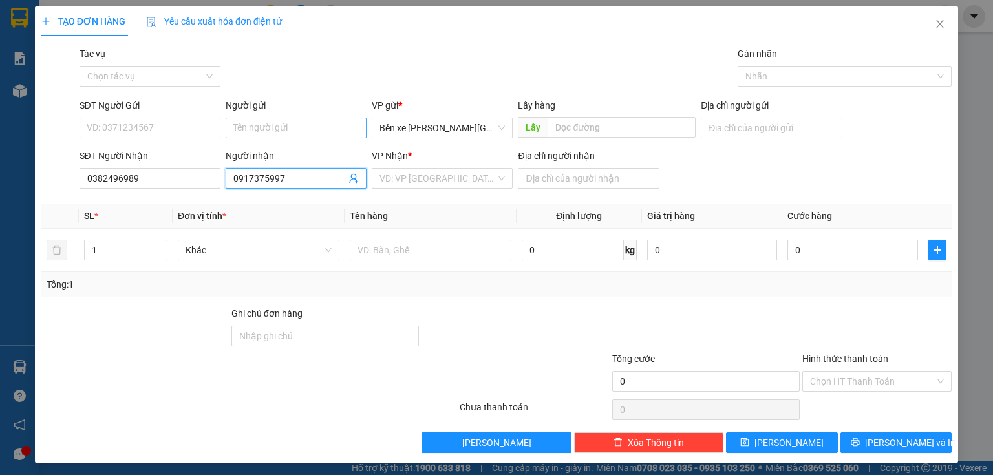
type input "0917375997"
click at [237, 124] on input "Người gửi" at bounding box center [296, 128] width 141 height 21
type input "tấn"
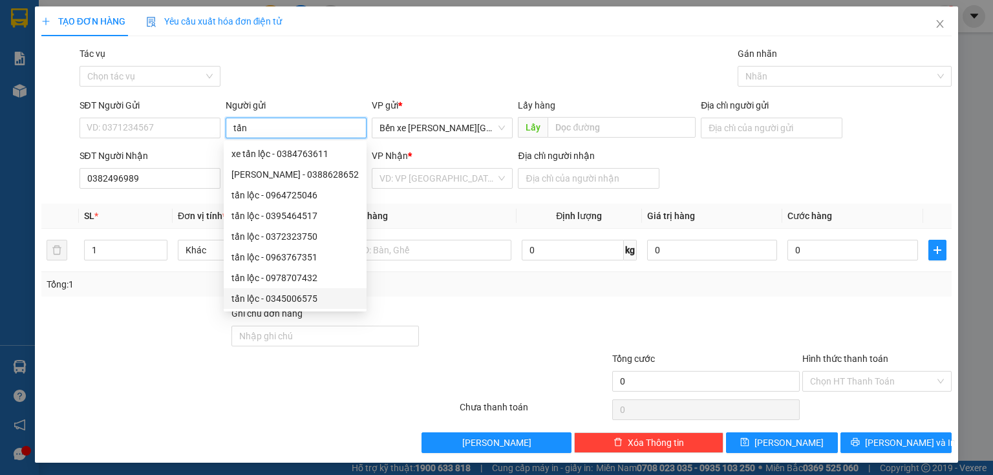
click at [276, 292] on div "tấn lộc - 0345006575" at bounding box center [295, 299] width 127 height 14
type input "0345006575"
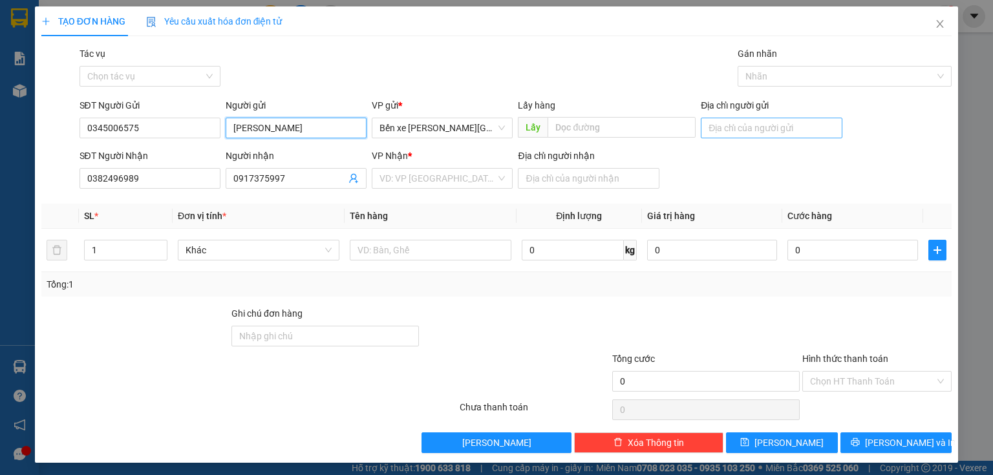
type input "[PERSON_NAME]"
click at [729, 128] on input "Địa chỉ người gửi" at bounding box center [771, 128] width 141 height 21
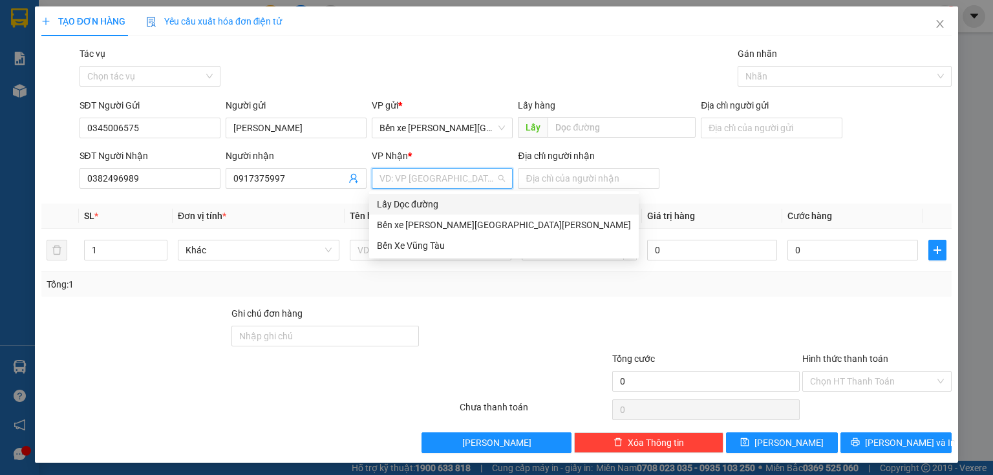
click at [486, 175] on input "search" at bounding box center [438, 178] width 116 height 19
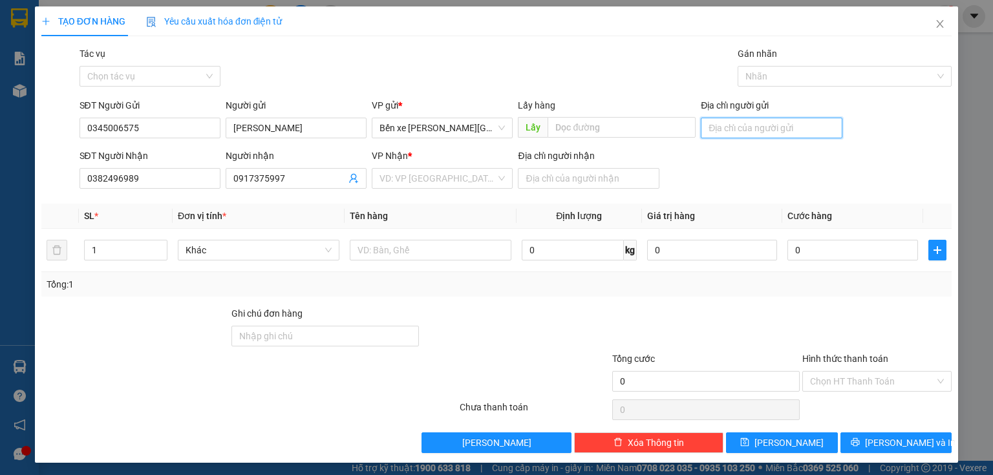
click at [740, 129] on input "Địa chỉ người gửi" at bounding box center [771, 128] width 141 height 21
type input "BXQN"
click at [492, 182] on div "VD: VP [GEOGRAPHIC_DATA]" at bounding box center [442, 178] width 141 height 21
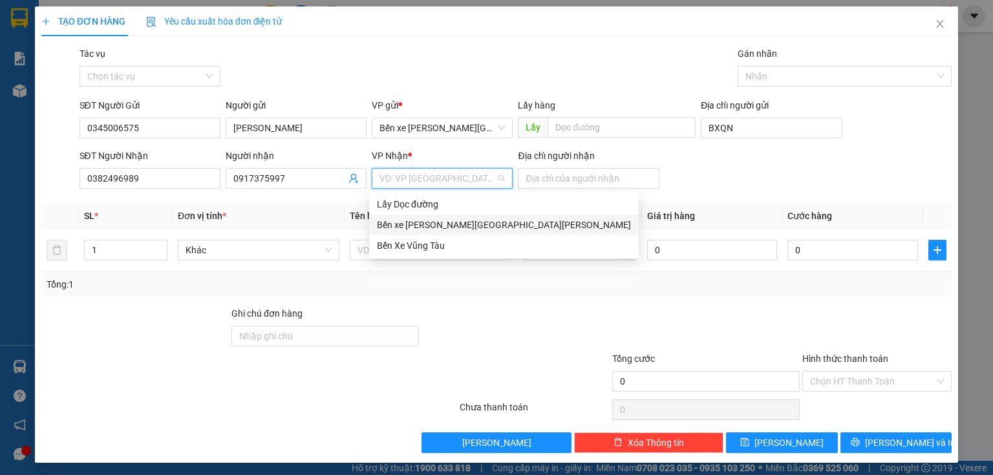
click at [433, 232] on div "Bến xe [PERSON_NAME][GEOGRAPHIC_DATA][PERSON_NAME]" at bounding box center [504, 225] width 270 height 21
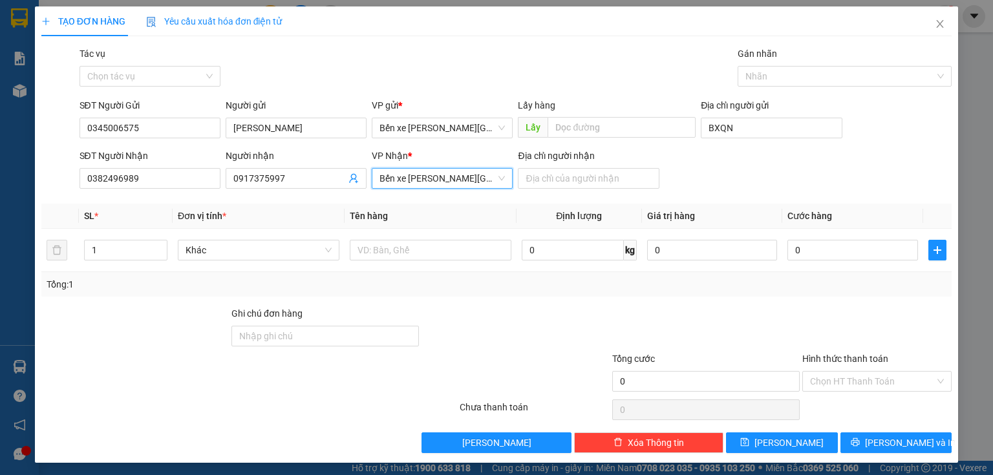
click at [467, 184] on span "Bến xe [PERSON_NAME][GEOGRAPHIC_DATA][PERSON_NAME]" at bounding box center [442, 178] width 125 height 19
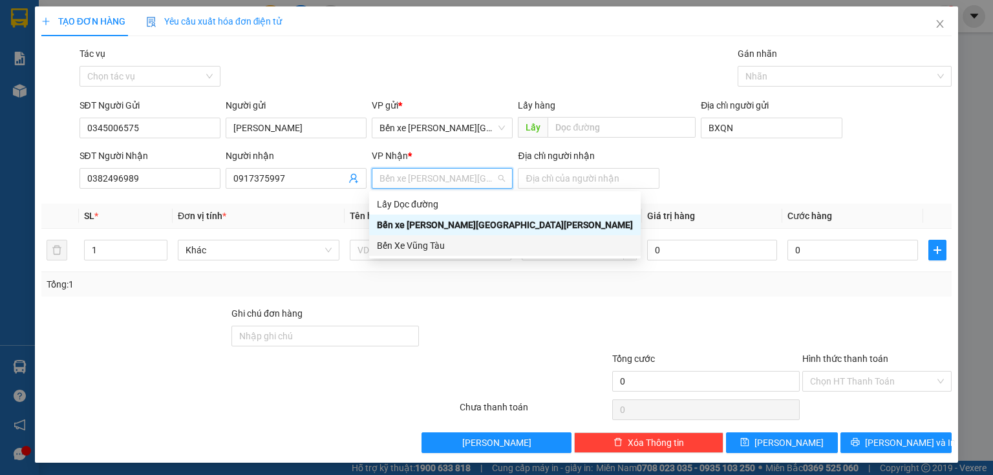
click at [449, 242] on div "Bến Xe Vũng Tàu" at bounding box center [505, 246] width 256 height 14
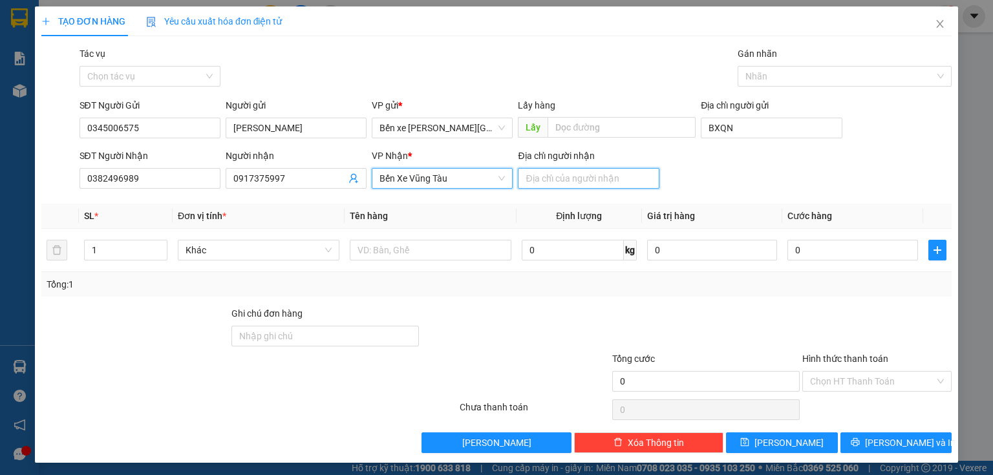
click at [578, 184] on input "Địa chỉ người nhận" at bounding box center [588, 178] width 141 height 21
type input "ngã 3 mỹ xuân"
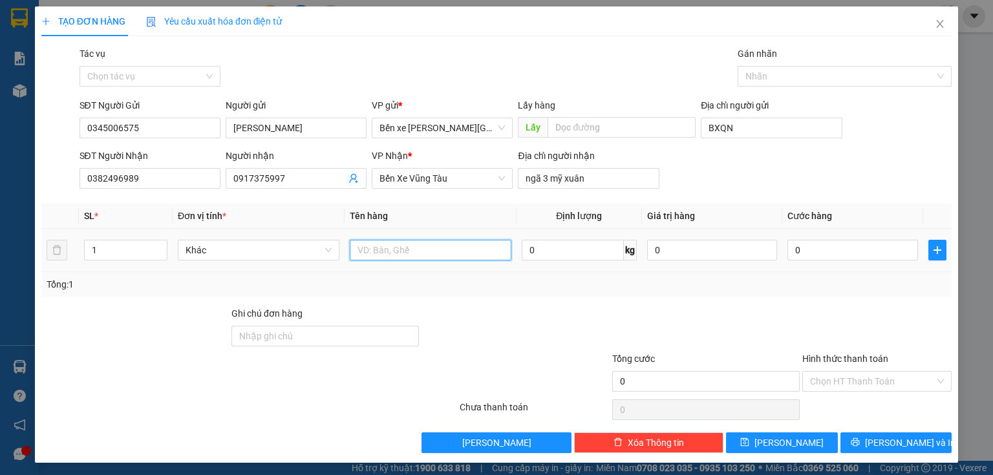
click at [503, 253] on input "text" at bounding box center [431, 250] width 162 height 21
type input "1 [PERSON_NAME]"
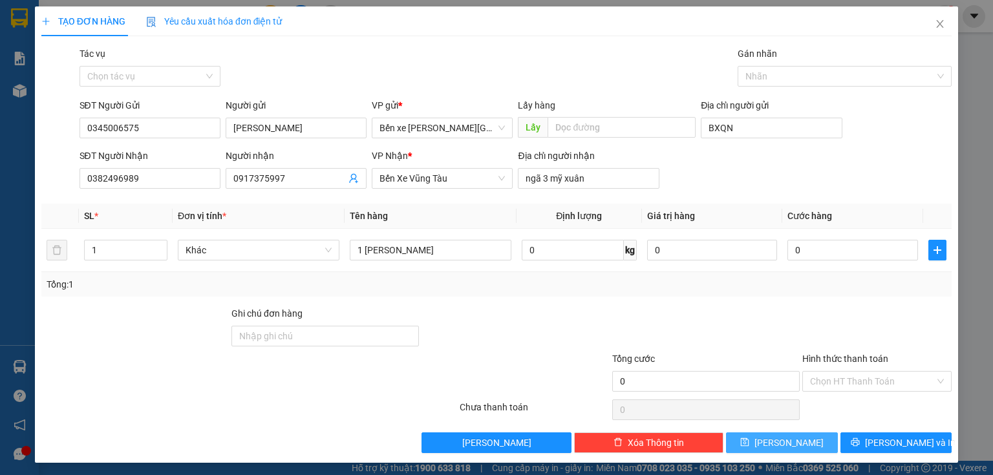
click at [785, 438] on span "[PERSON_NAME]" at bounding box center [789, 443] width 69 height 14
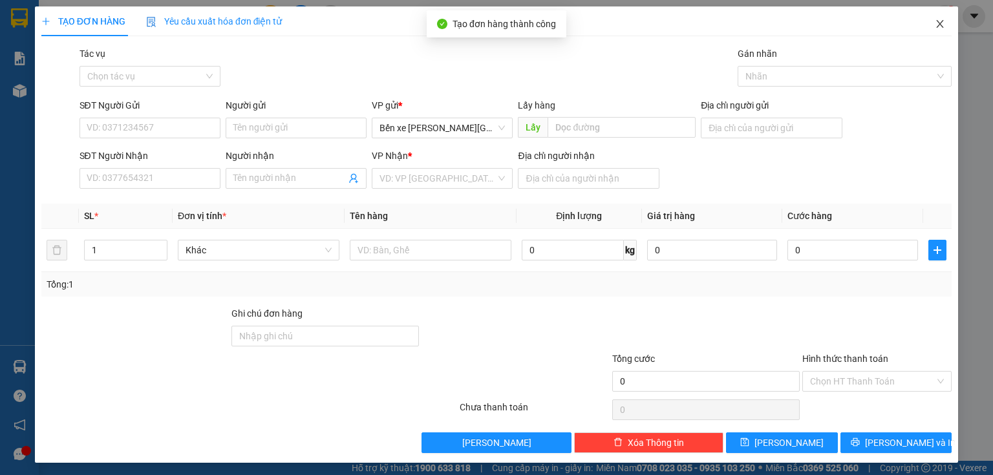
click at [934, 36] on span "Close" at bounding box center [940, 24] width 36 height 36
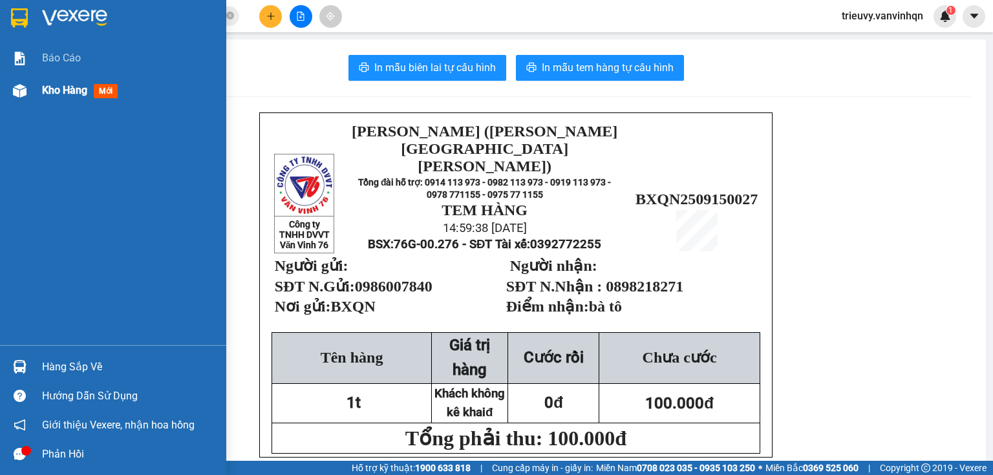
drag, startPoint x: 51, startPoint y: 89, endPoint x: 67, endPoint y: 85, distance: 16.5
click at [52, 89] on span "Kho hàng" at bounding box center [64, 90] width 45 height 12
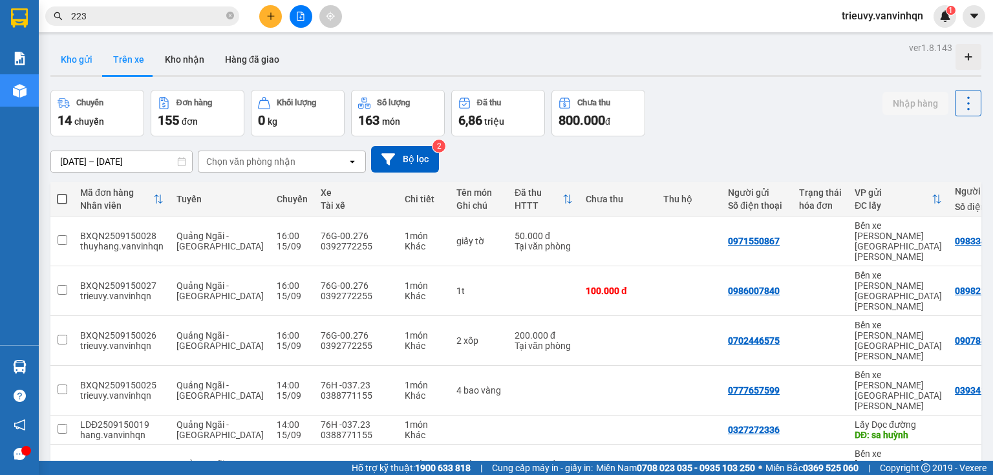
click at [87, 61] on button "Kho gửi" at bounding box center [76, 59] width 52 height 31
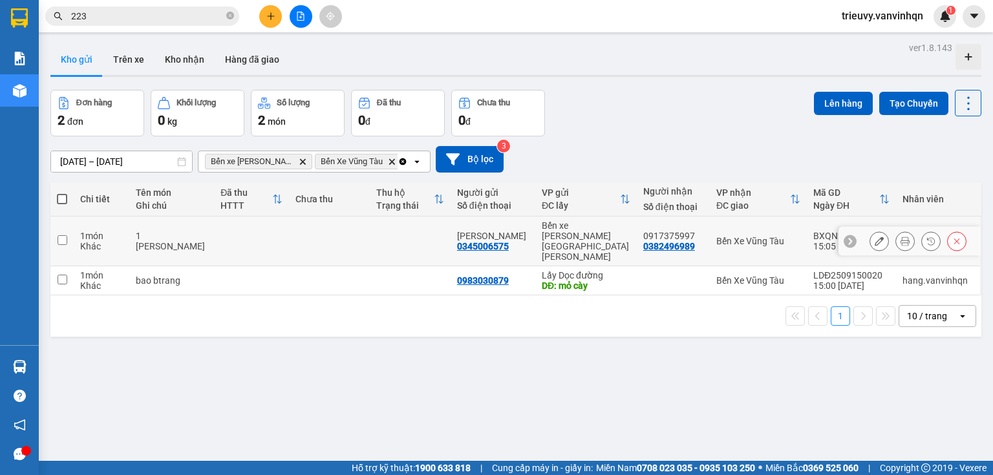
click at [303, 225] on td at bounding box center [329, 242] width 81 height 50
checkbox input "true"
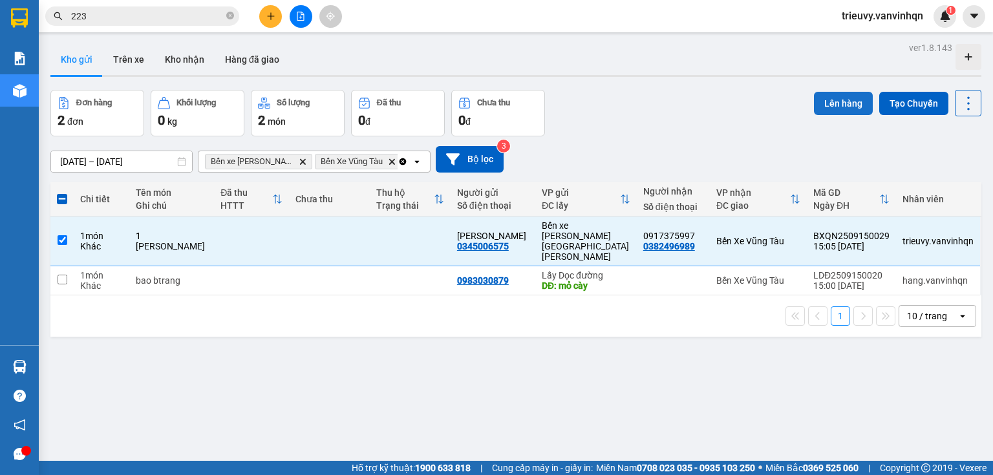
click at [835, 97] on button "Lên hàng" at bounding box center [843, 103] width 59 height 23
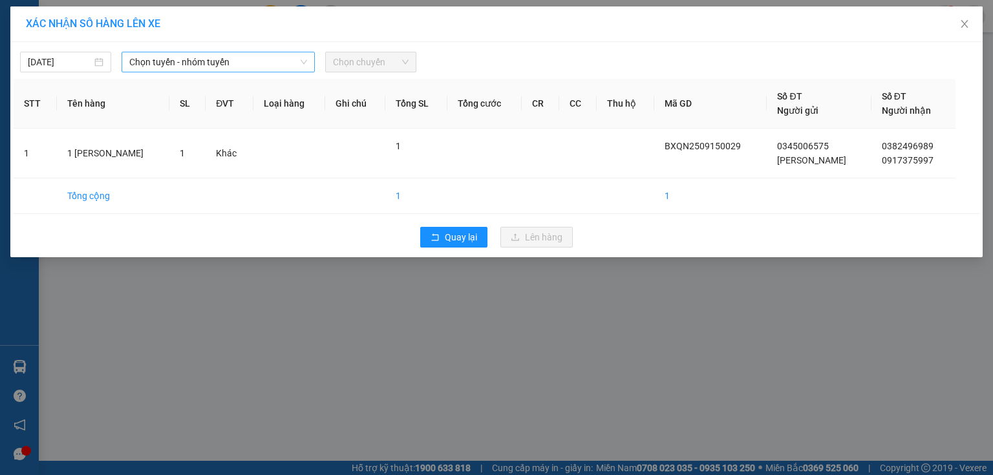
click at [226, 65] on span "Chọn tuyến - nhóm tuyến" at bounding box center [218, 61] width 178 height 19
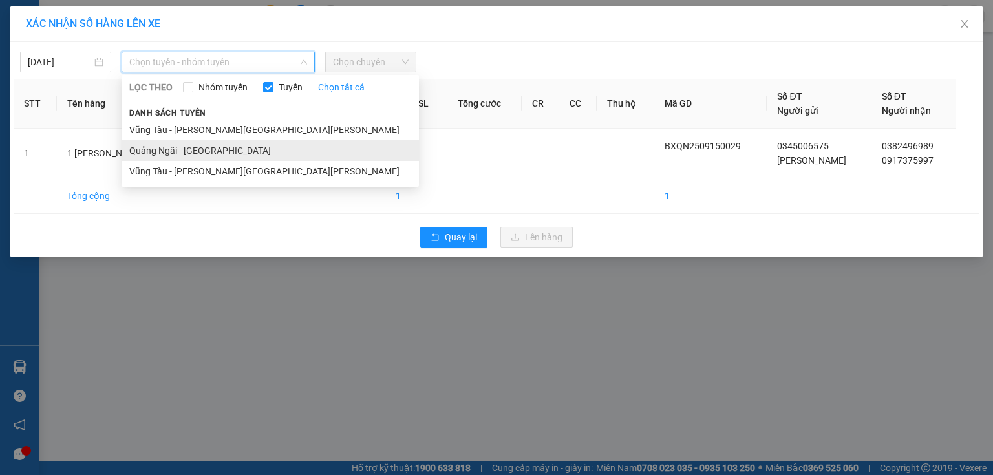
drag, startPoint x: 182, startPoint y: 151, endPoint x: 304, endPoint y: 95, distance: 134.5
click at [184, 150] on li "Quảng Ngãi - [GEOGRAPHIC_DATA]" at bounding box center [270, 150] width 297 height 21
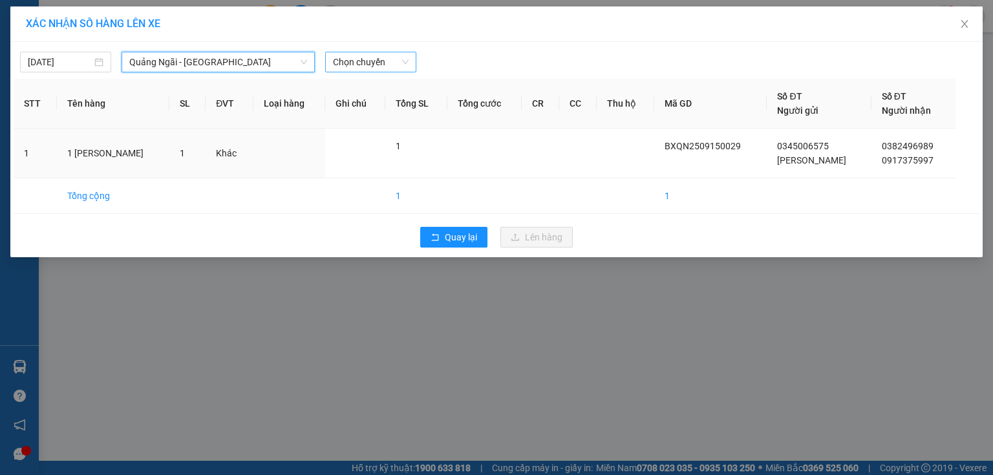
click at [379, 69] on span "Chọn chuyến" at bounding box center [371, 61] width 76 height 19
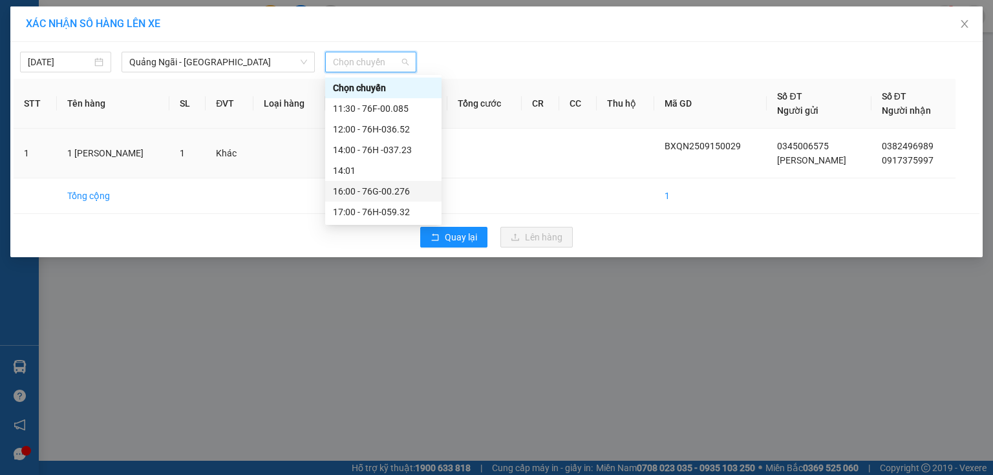
click at [379, 189] on div "16:00 - 76G-00.276" at bounding box center [383, 191] width 101 height 14
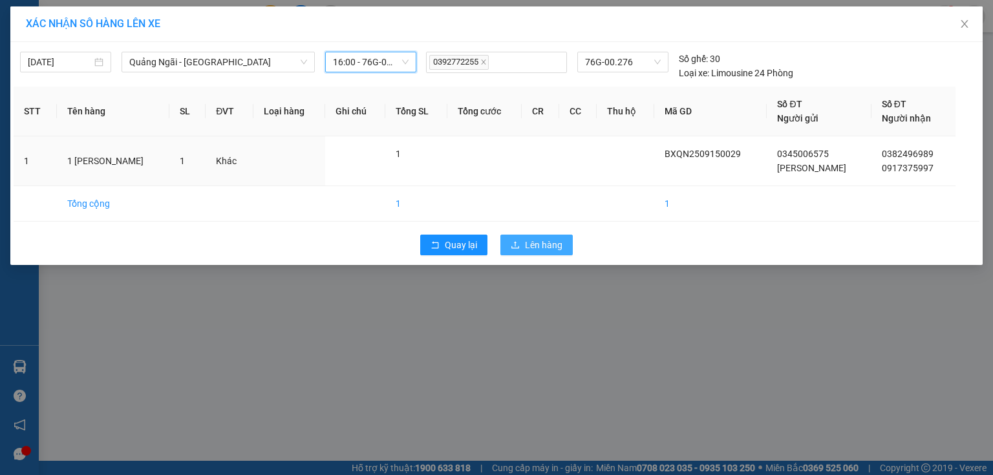
drag, startPoint x: 499, startPoint y: 233, endPoint x: 512, endPoint y: 241, distance: 15.1
click at [510, 241] on div "Quay lại Lên hàng" at bounding box center [497, 245] width 966 height 34
click at [512, 241] on icon "upload" at bounding box center [515, 245] width 9 height 9
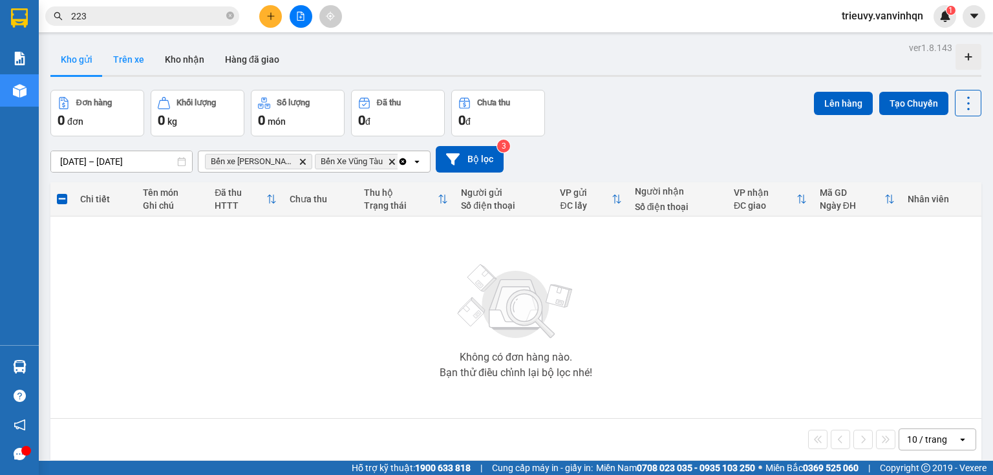
click at [124, 52] on button "Trên xe" at bounding box center [129, 59] width 52 height 31
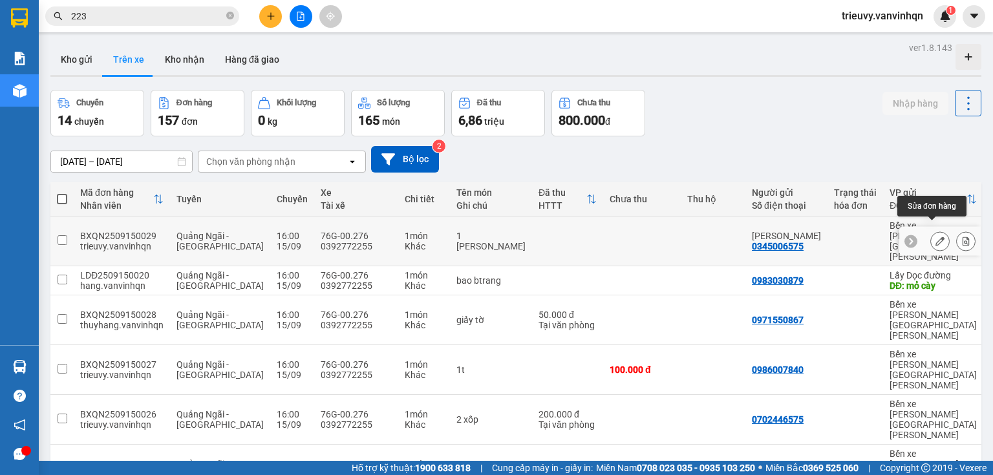
click at [934, 237] on button at bounding box center [940, 241] width 18 height 23
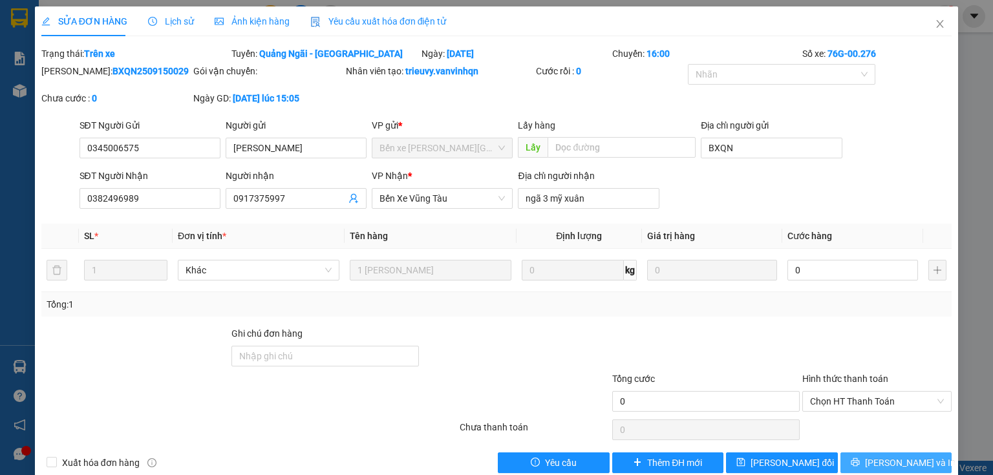
click at [918, 467] on button "[PERSON_NAME] và In" at bounding box center [897, 463] width 112 height 21
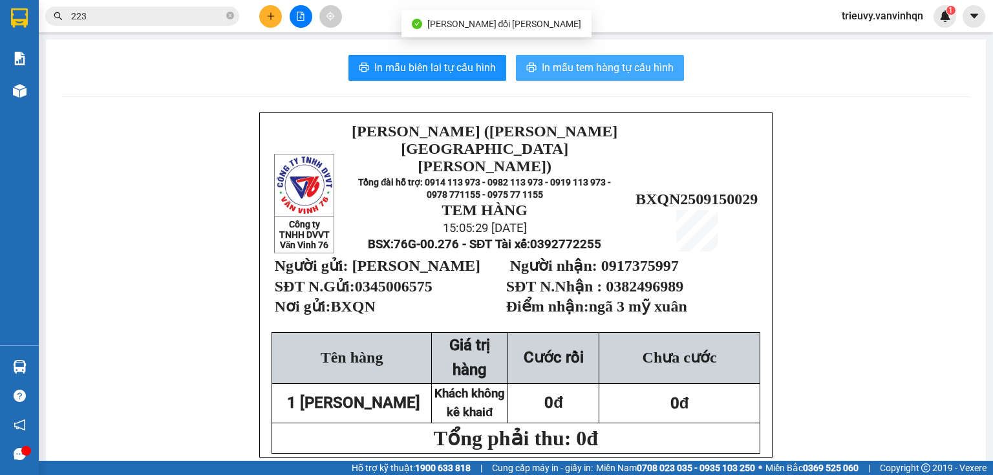
click at [605, 67] on span "In mẫu tem hàng tự cấu hình" at bounding box center [608, 67] width 132 height 16
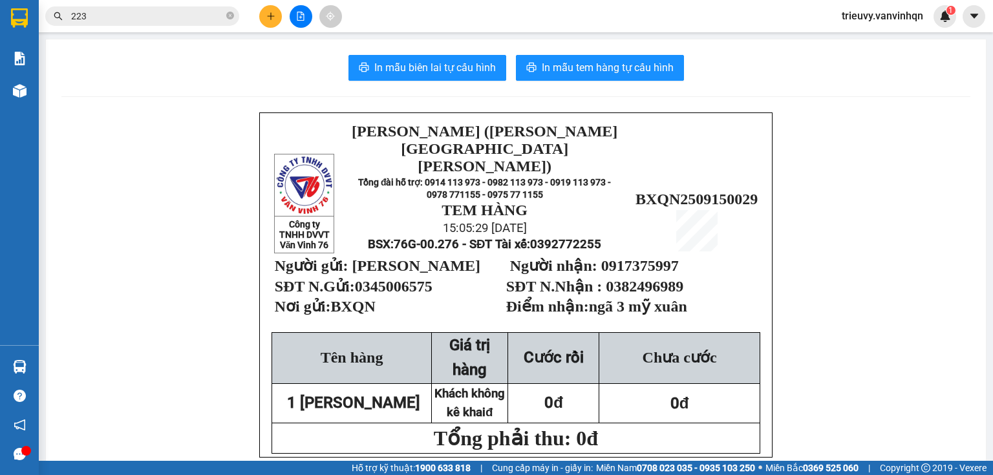
click at [281, 18] on button at bounding box center [270, 16] width 23 height 23
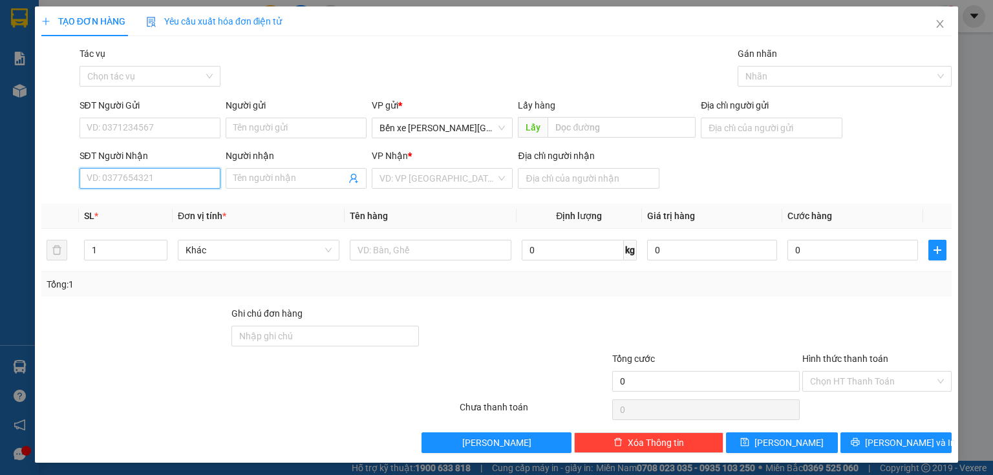
click at [199, 180] on input "SĐT Người Nhận" at bounding box center [150, 178] width 141 height 21
type input "0988596"
click at [151, 207] on div "0988596833" at bounding box center [149, 204] width 124 height 14
type input "BXQN"
type input "0988596833"
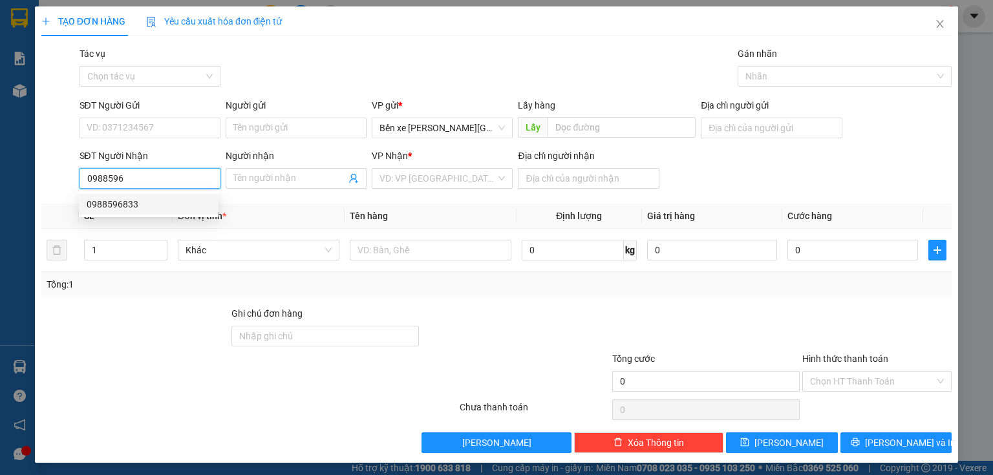
type input "bình châu"
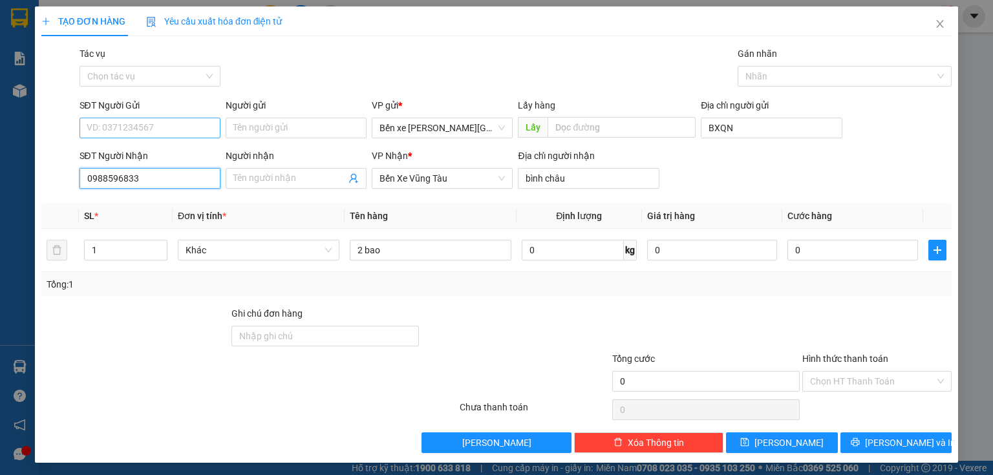
type input "0988596833"
click at [118, 131] on input "SĐT Người Gửi" at bounding box center [150, 128] width 141 height 21
click at [129, 162] on div "0383083289 - [PERSON_NAME]" at bounding box center [150, 154] width 143 height 21
type input "0383083289"
type input "tuyen"
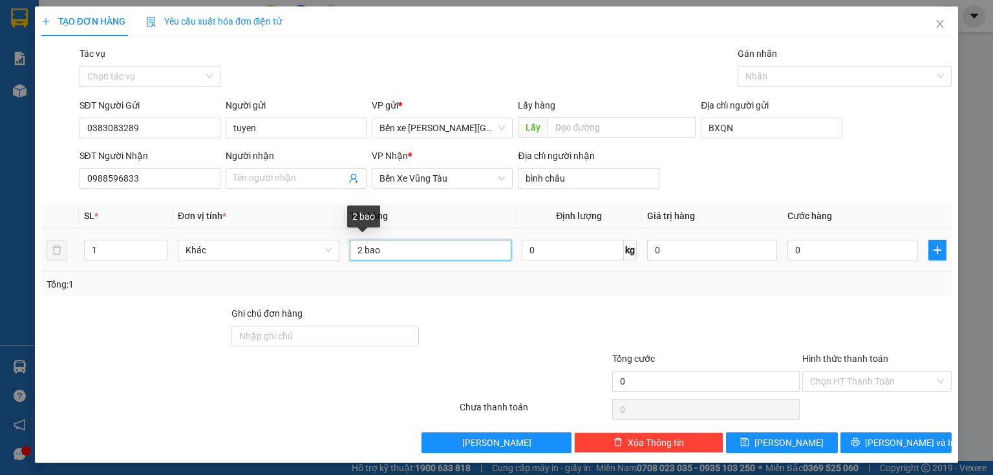
click at [398, 251] on input "2 bao" at bounding box center [431, 250] width 162 height 21
type input "2 bao 1 bịch"
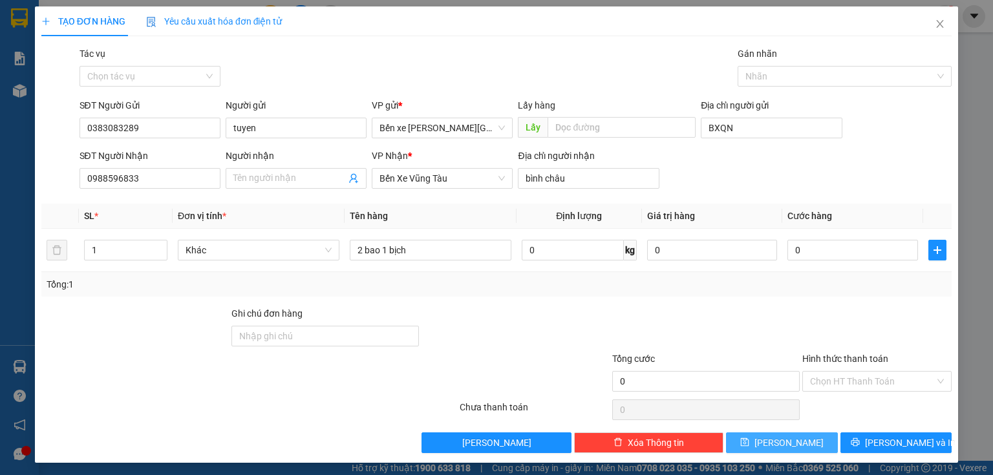
click at [749, 440] on icon "save" at bounding box center [744, 442] width 9 height 9
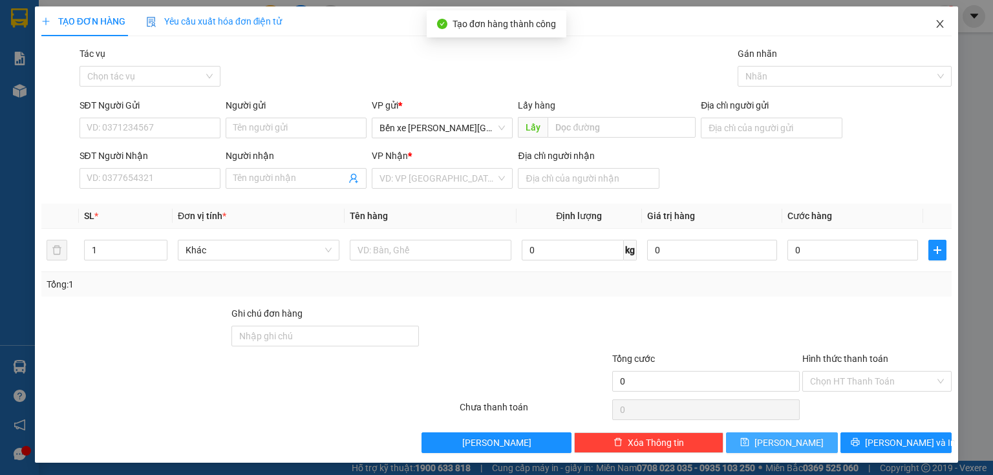
click at [937, 27] on icon "close" at bounding box center [940, 24] width 7 height 8
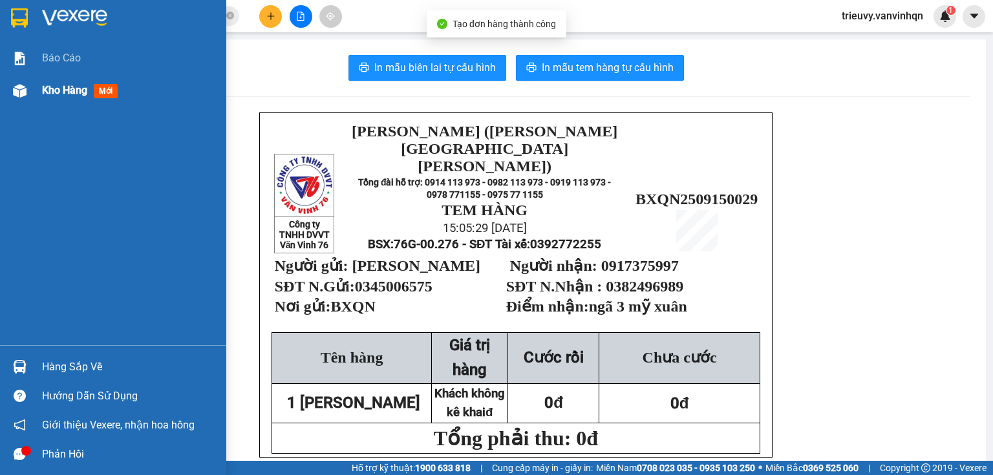
click at [65, 86] on span "Kho hàng" at bounding box center [64, 90] width 45 height 12
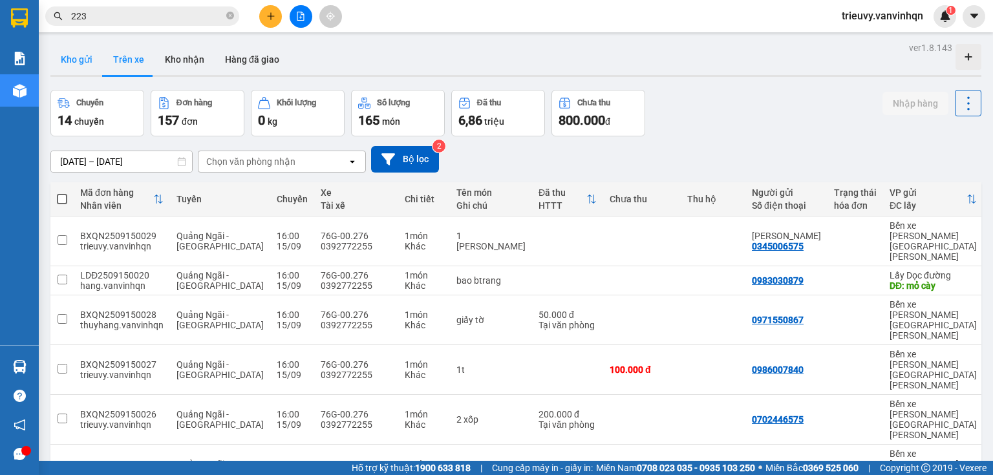
click at [86, 63] on button "Kho gửi" at bounding box center [76, 59] width 52 height 31
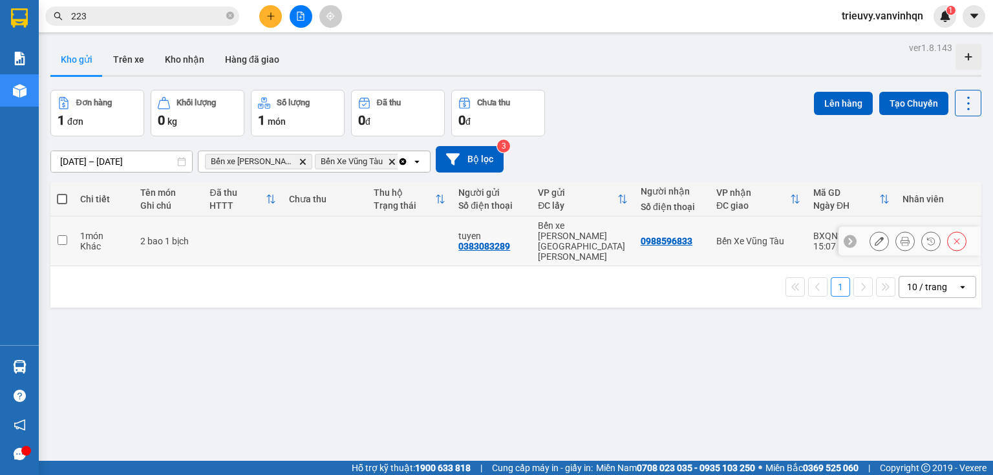
click at [220, 226] on td at bounding box center [243, 242] width 80 height 50
checkbox input "true"
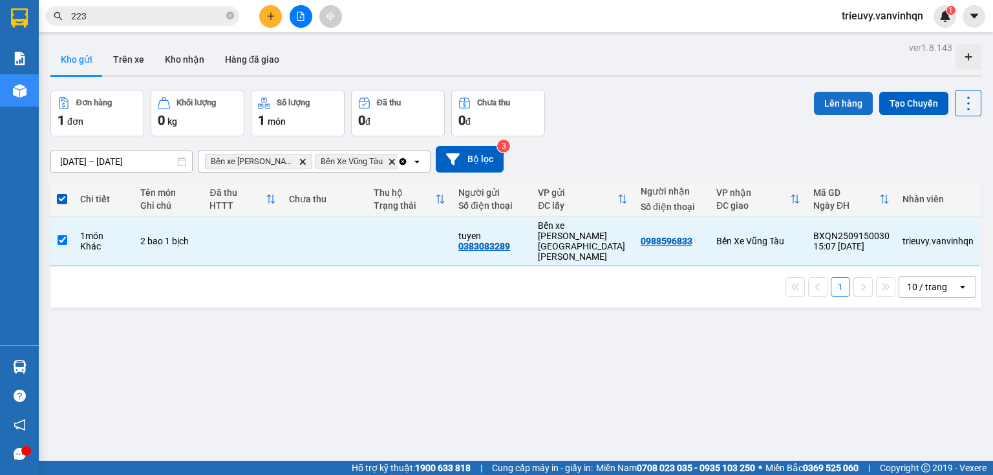
click at [830, 109] on button "Lên hàng" at bounding box center [843, 103] width 59 height 23
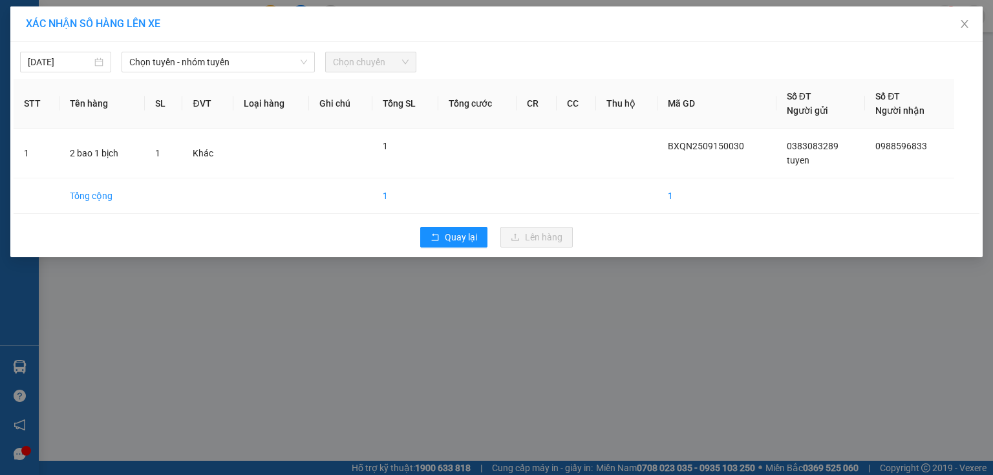
click at [729, 384] on div "XÁC [PERSON_NAME] SỐ HÀNG LÊN XE [DATE] [PERSON_NAME] - nhóm [PERSON_NAME] chuy…" at bounding box center [496, 237] width 993 height 475
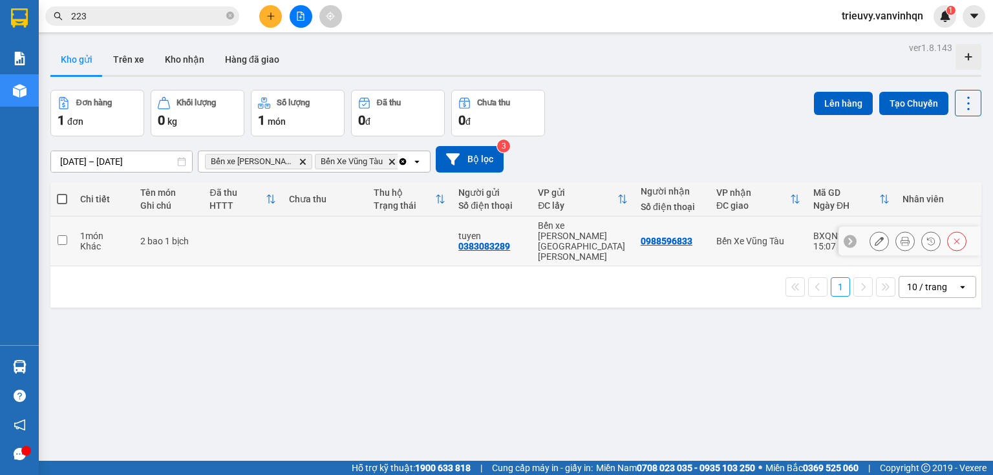
click at [875, 237] on icon at bounding box center [879, 241] width 9 height 9
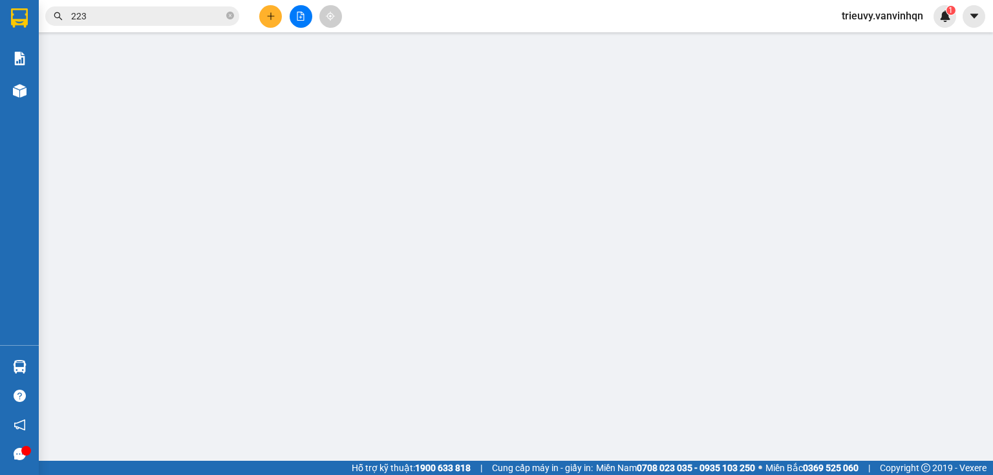
type input "0383083289"
type input "tuyen"
type input "BXQN"
type input "0988596833"
type input "bình châu"
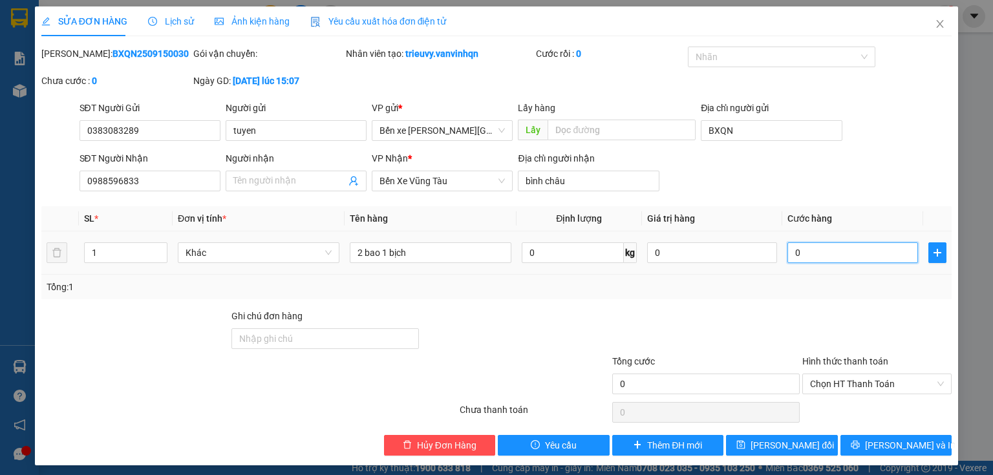
click at [817, 255] on input "0" at bounding box center [853, 252] width 131 height 21
type input "2"
type input "20"
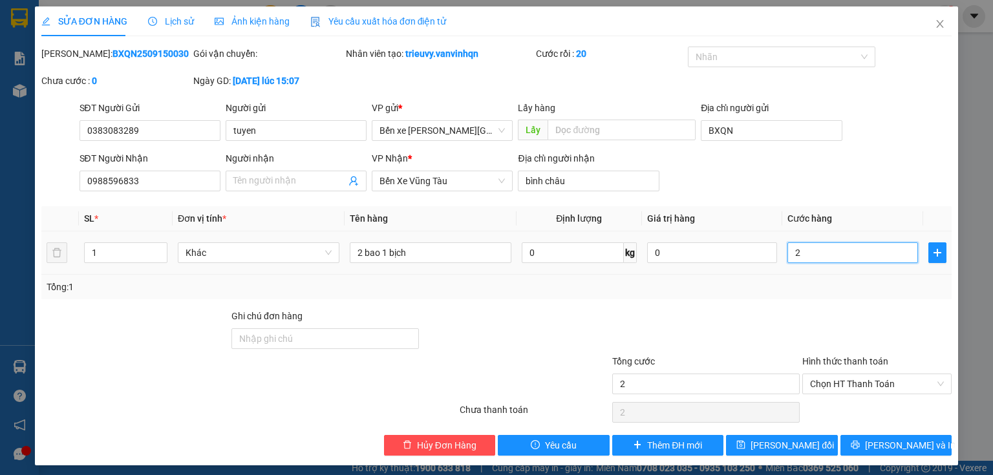
type input "20"
type input "200"
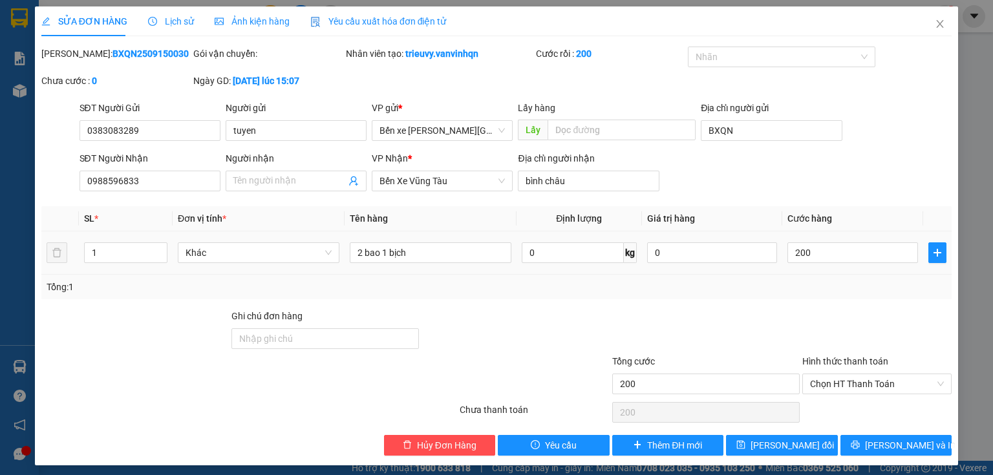
type input "200.000"
click at [812, 286] on div "Tổng: 1" at bounding box center [497, 287] width 900 height 14
click at [761, 444] on span "[PERSON_NAME] đổi" at bounding box center [792, 445] width 83 height 14
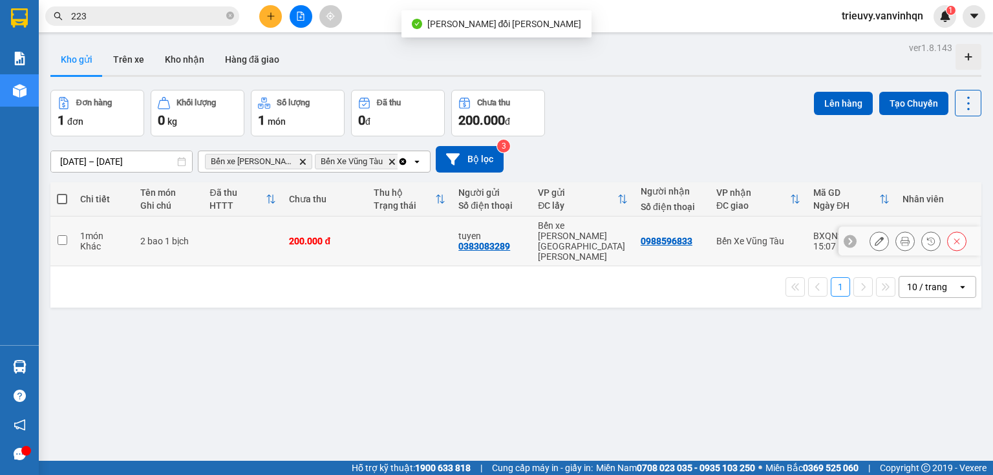
click at [281, 232] on td at bounding box center [243, 242] width 80 height 50
checkbox input "true"
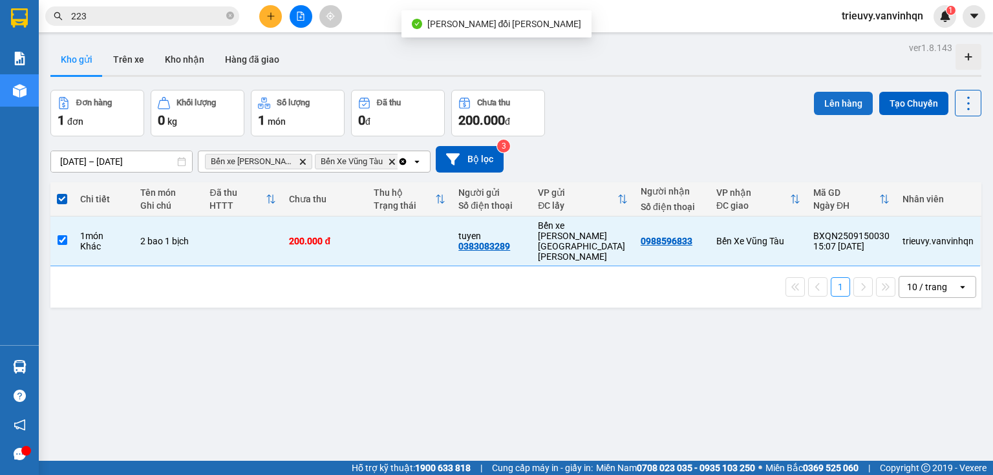
click at [842, 104] on button "Lên hàng" at bounding box center [843, 103] width 59 height 23
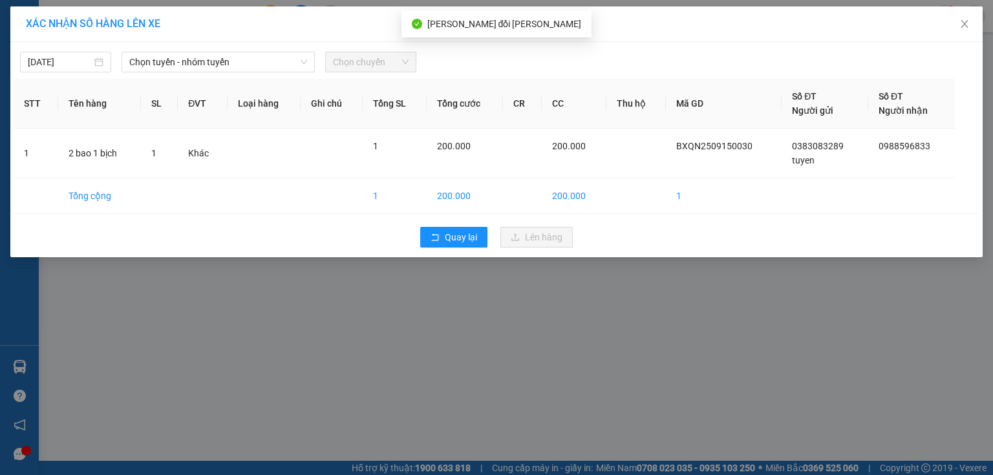
drag, startPoint x: 233, startPoint y: 63, endPoint x: 234, endPoint y: 72, distance: 9.1
click at [234, 72] on div "[DATE] [PERSON_NAME] - nhóm [PERSON_NAME] chuyến STT Tên hàng SL ĐVT [PERSON_NA…" at bounding box center [496, 149] width 973 height 215
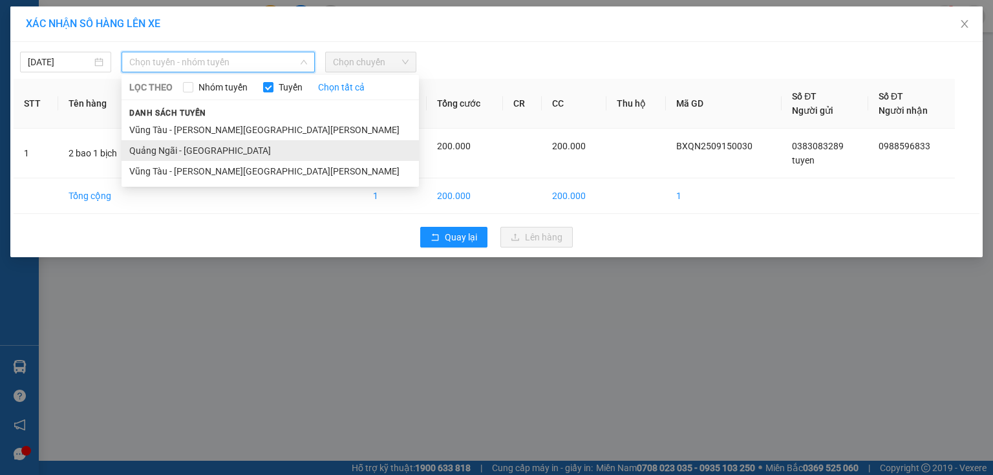
click at [221, 156] on li "Quảng Ngãi - [GEOGRAPHIC_DATA]" at bounding box center [270, 150] width 297 height 21
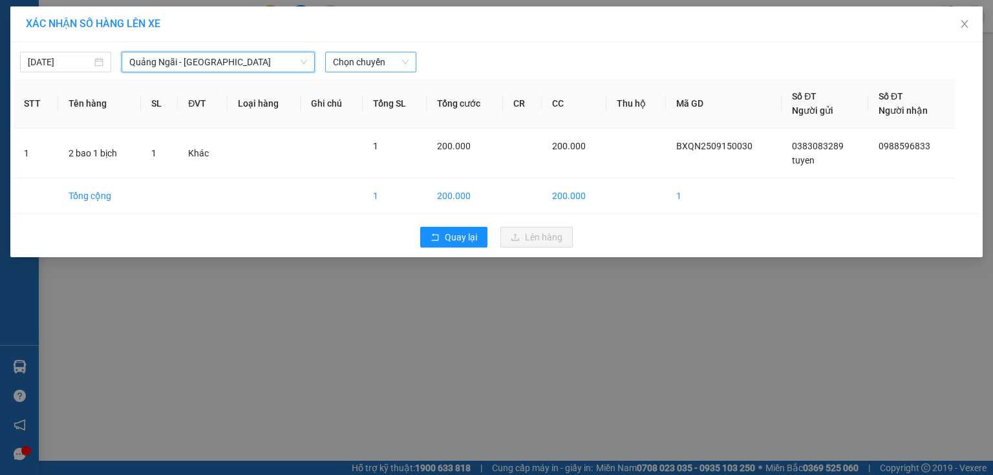
click at [371, 61] on span "Chọn chuyến" at bounding box center [371, 61] width 76 height 19
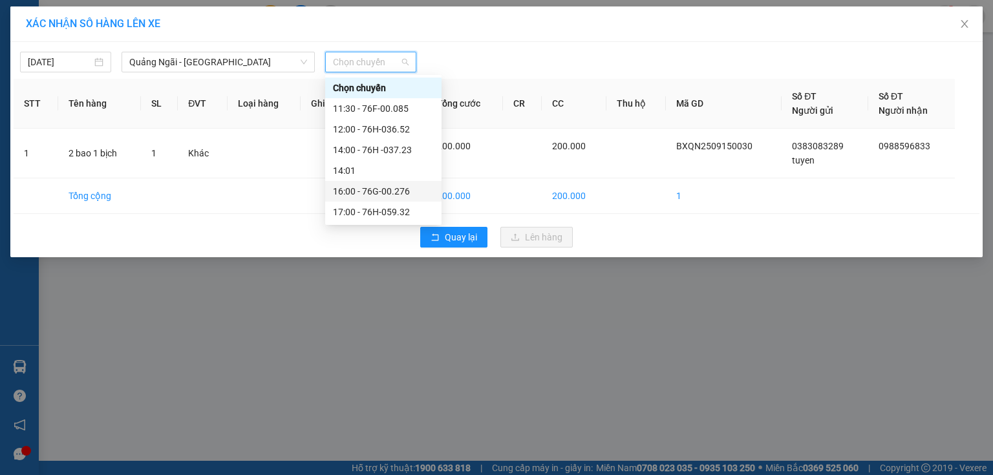
click at [409, 196] on div "16:00 - 76G-00.276" at bounding box center [383, 191] width 101 height 14
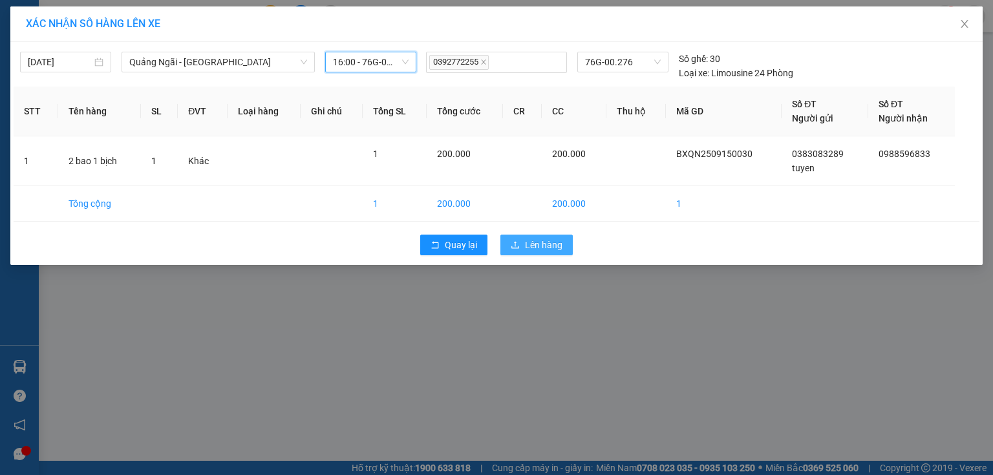
click at [519, 241] on icon "upload" at bounding box center [515, 245] width 9 height 9
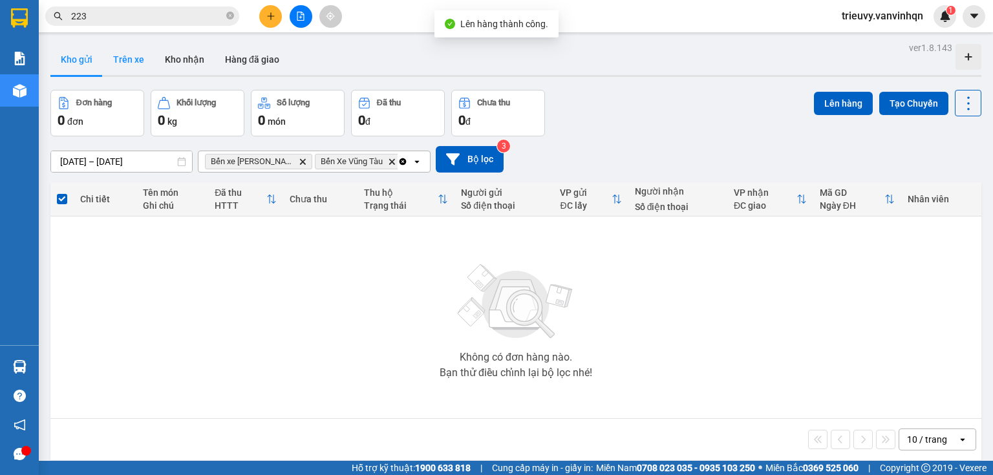
click at [121, 67] on button "Trên xe" at bounding box center [129, 59] width 52 height 31
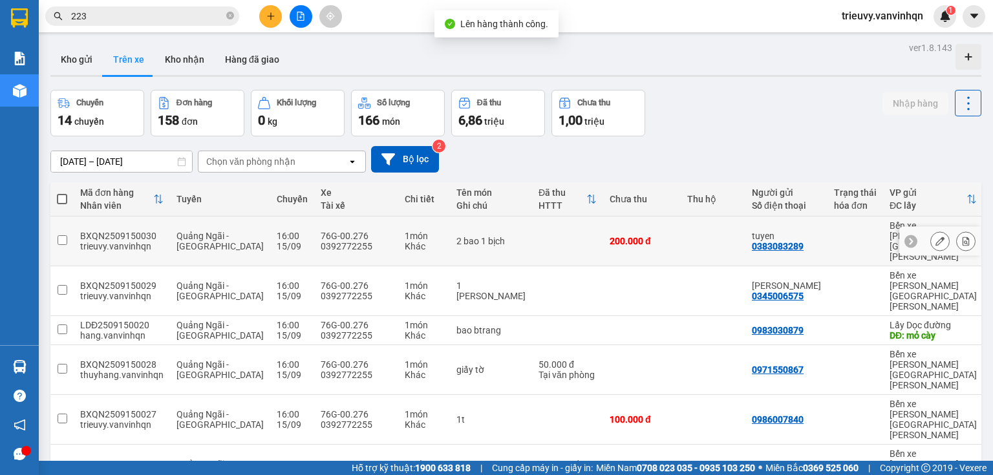
click at [936, 235] on button at bounding box center [940, 241] width 18 height 23
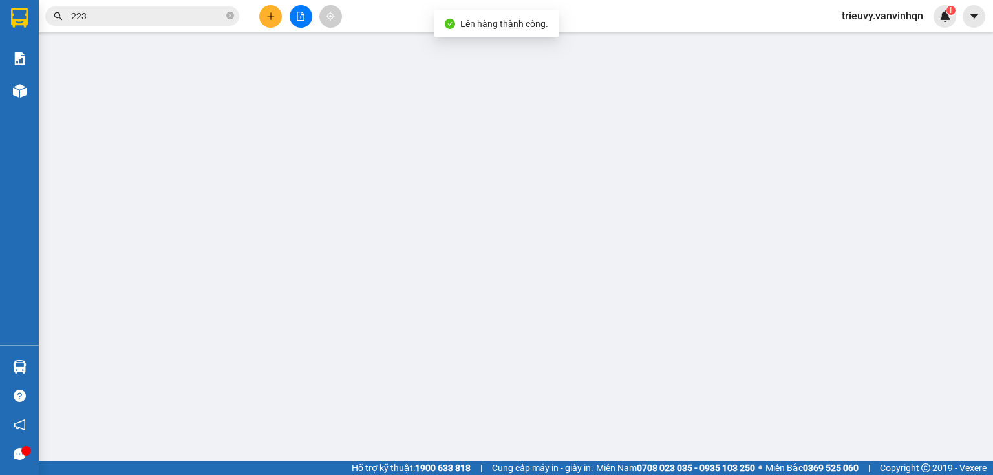
type input "0383083289"
type input "tuyen"
type input "BXQN"
type input "0988596833"
type input "bình châu"
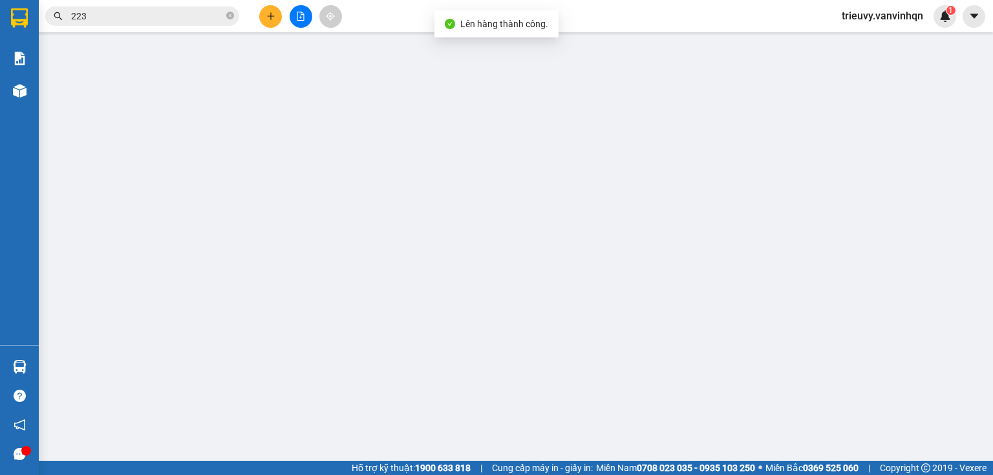
type input "200.000"
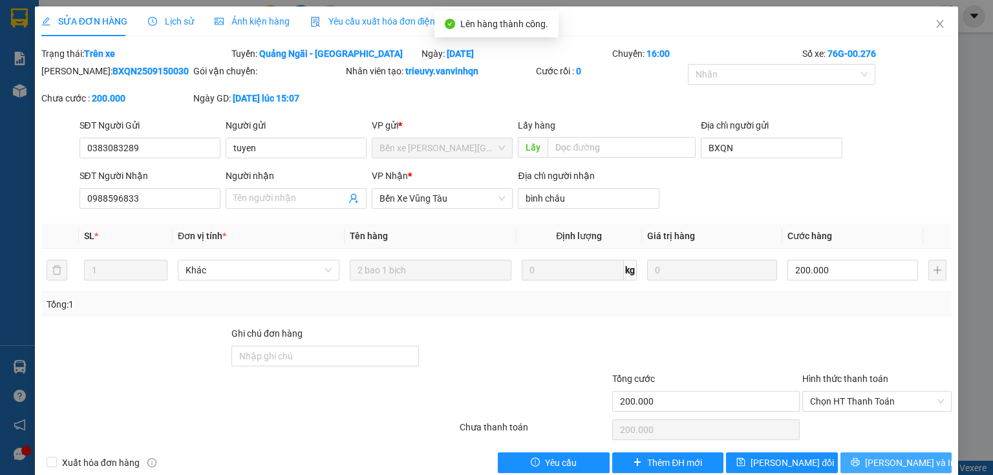
click at [913, 458] on span "[PERSON_NAME] và In" at bounding box center [910, 463] width 91 height 14
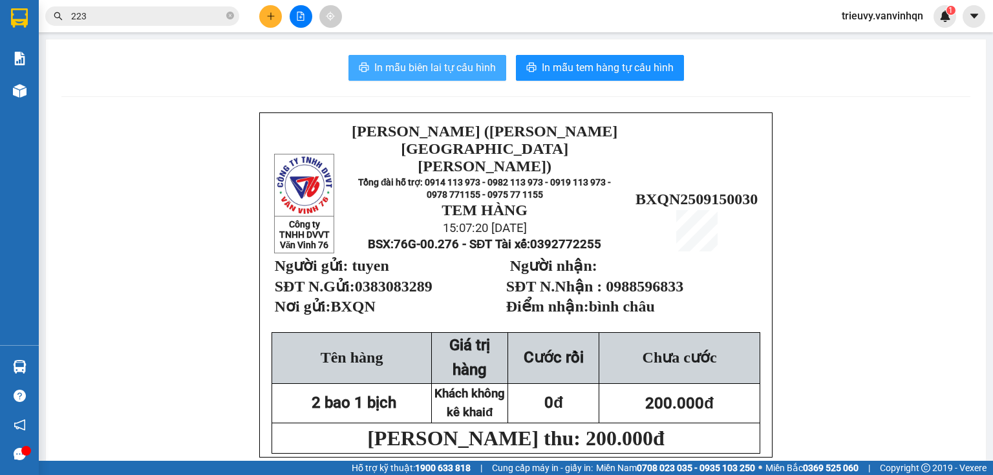
click at [468, 72] on span "In mẫu biên lai tự cấu hình" at bounding box center [435, 67] width 122 height 16
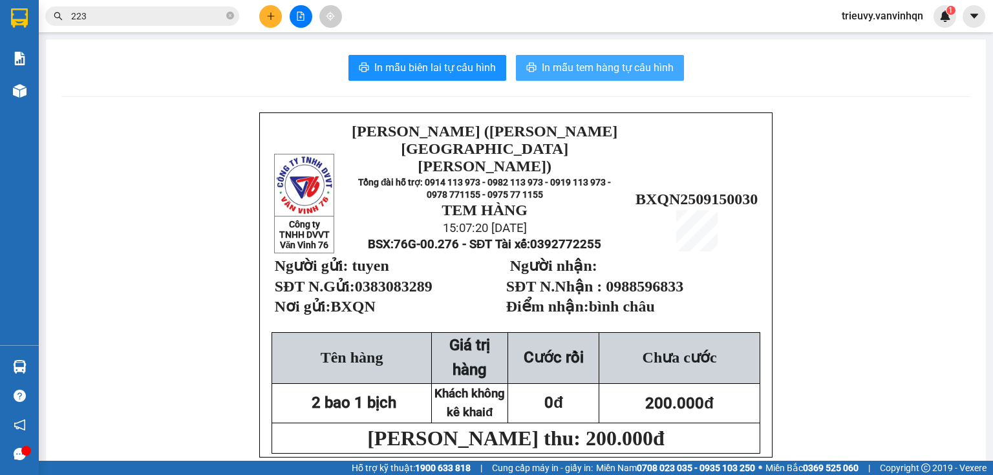
click at [598, 67] on span "In mẫu tem hàng tự cấu hình" at bounding box center [608, 67] width 132 height 16
